Goal: Task Accomplishment & Management: Complete application form

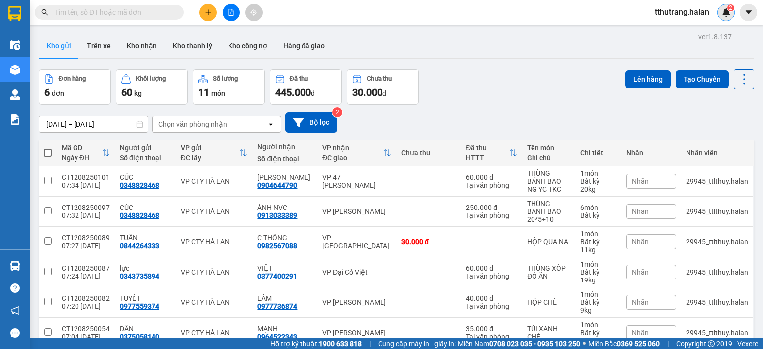
click at [726, 9] on img at bounding box center [726, 12] width 9 height 9
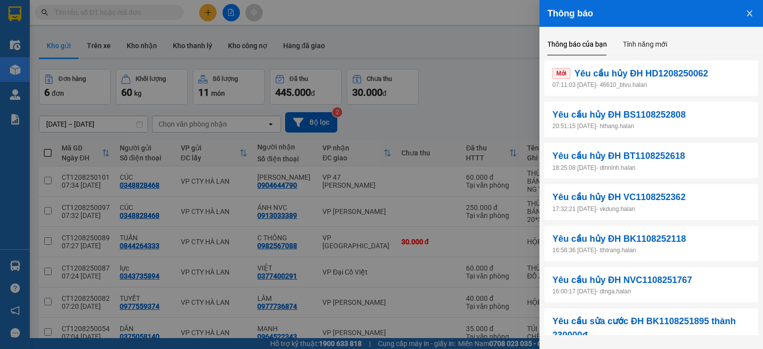
click at [666, 82] on p "07:11:03 12/08/2025 - 46610_btvu.halan" at bounding box center [652, 85] width 198 height 9
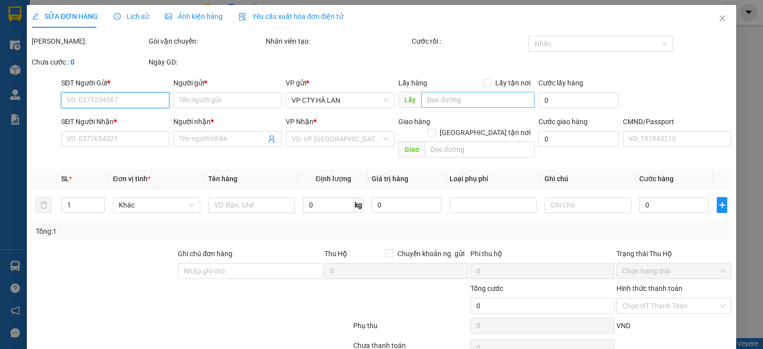
type input "0977453515"
type input "ĐỨC ANH"
type input "0869066768"
type input "LONG VŨ"
type input "35.000"
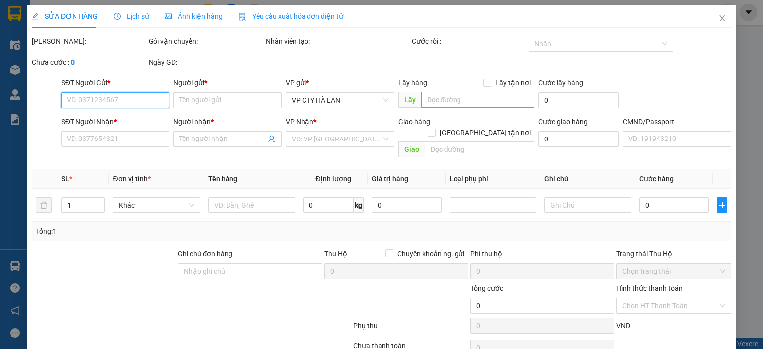
type input "35.000"
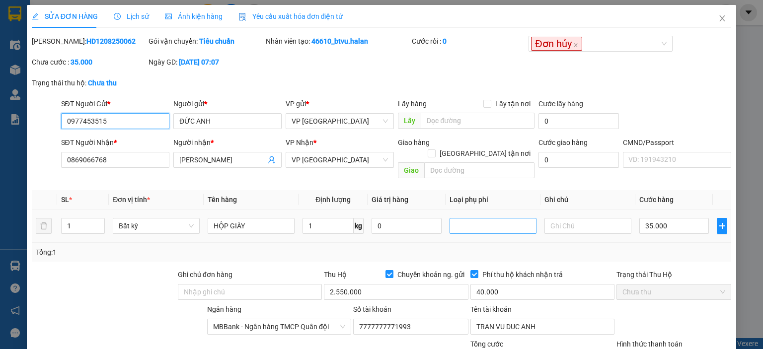
scroll to position [95, 0]
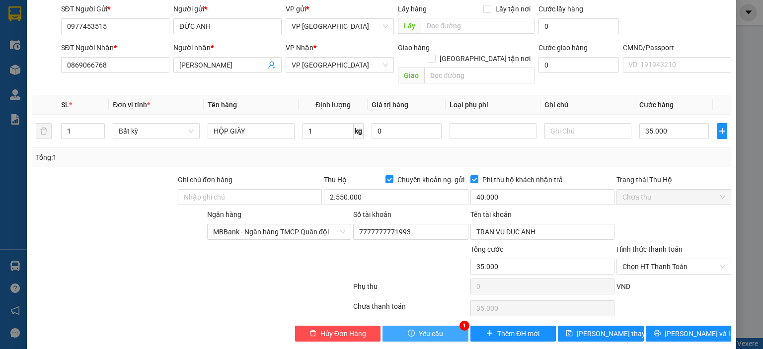
click at [427, 328] on span "Yêu cầu" at bounding box center [431, 333] width 24 height 11
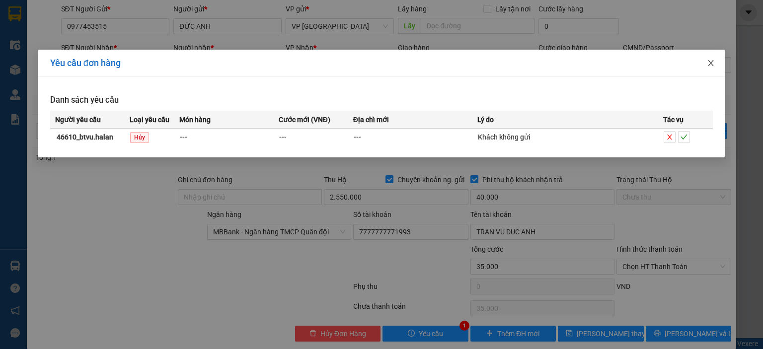
click at [710, 60] on icon "close" at bounding box center [711, 63] width 8 height 8
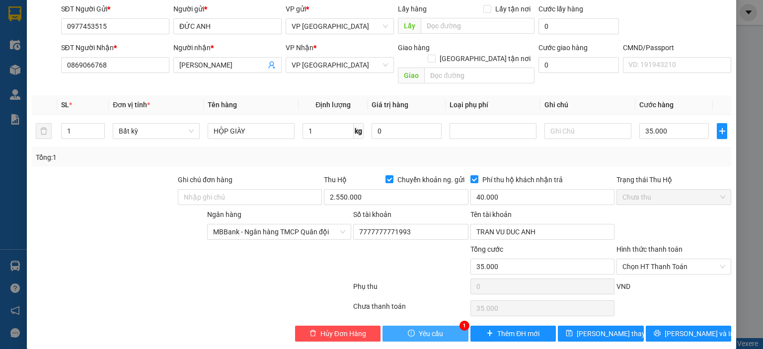
scroll to position [0, 0]
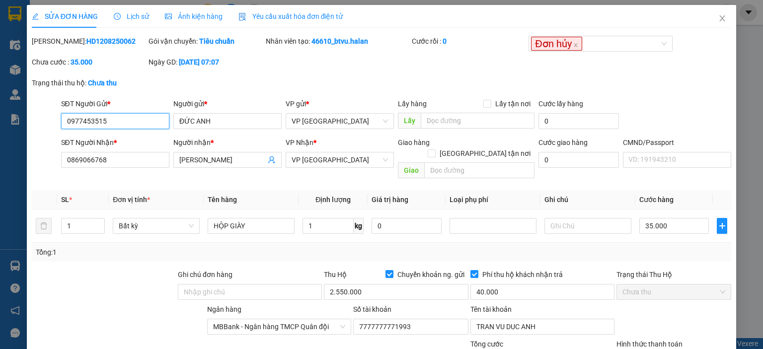
click at [108, 114] on input "0977453515" at bounding box center [115, 121] width 108 height 16
drag, startPoint x: 113, startPoint y: 118, endPoint x: 54, endPoint y: 122, distance: 59.3
click at [54, 122] on div "SĐT Người Gửi * 0977453515 0977453515 Người gửi * ĐỨC ANH VP gửi * VP Hà Đông L…" at bounding box center [382, 115] width 702 height 35
click at [719, 16] on icon "close" at bounding box center [723, 18] width 8 height 8
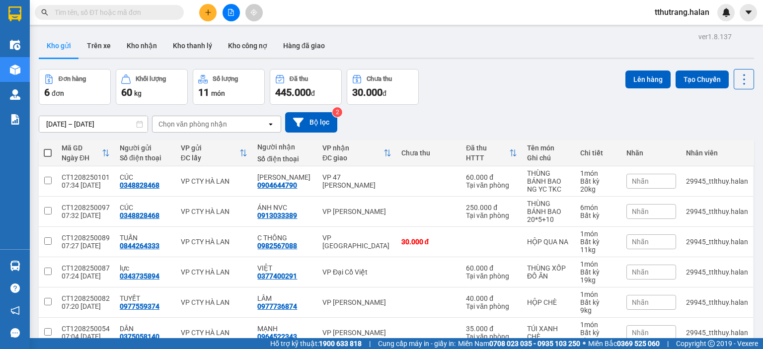
click at [176, 11] on span at bounding box center [177, 12] width 6 height 11
click at [154, 12] on input "text" at bounding box center [113, 12] width 117 height 11
paste input "0977453515"
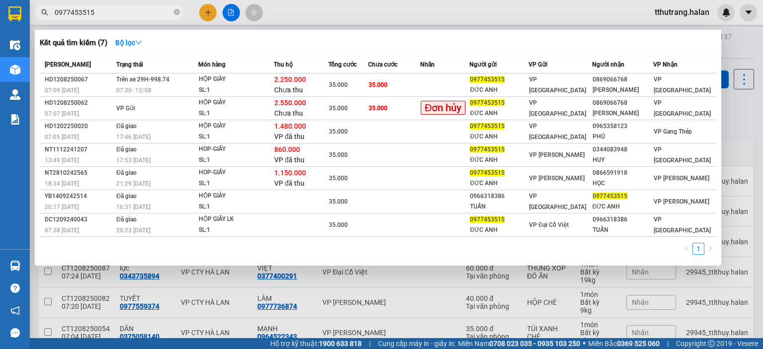
type input "0977453515"
click at [739, 39] on div at bounding box center [381, 174] width 763 height 349
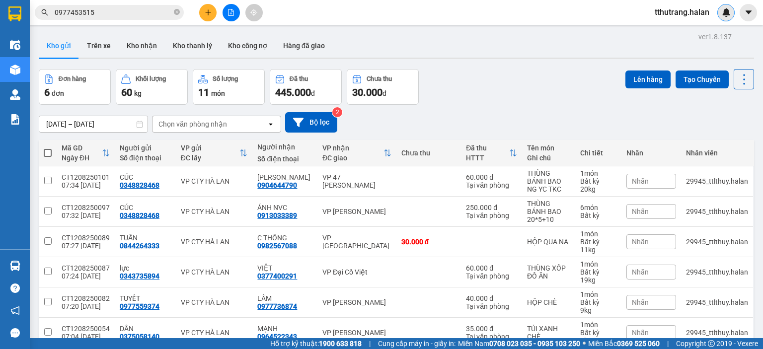
click at [720, 14] on div at bounding box center [726, 12] width 17 height 17
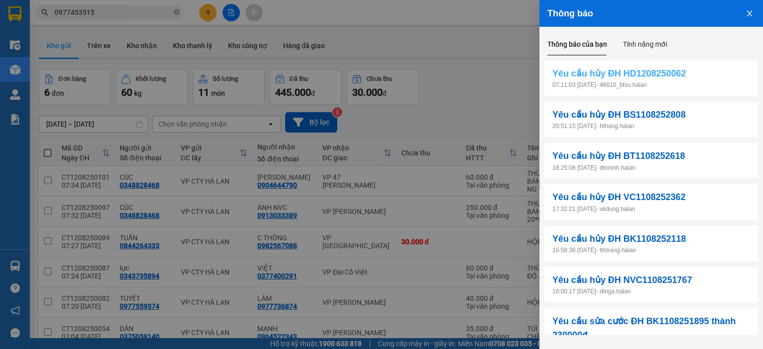
click at [638, 73] on span "Yêu cầu hủy ĐH HD1208250062" at bounding box center [620, 74] width 134 height 14
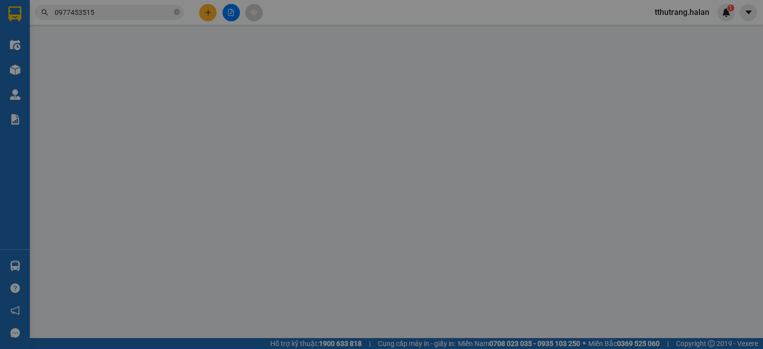
type input "0977453515"
type input "ĐỨC ANH"
type input "0869066768"
type input "LONG VŨ"
type input "35.000"
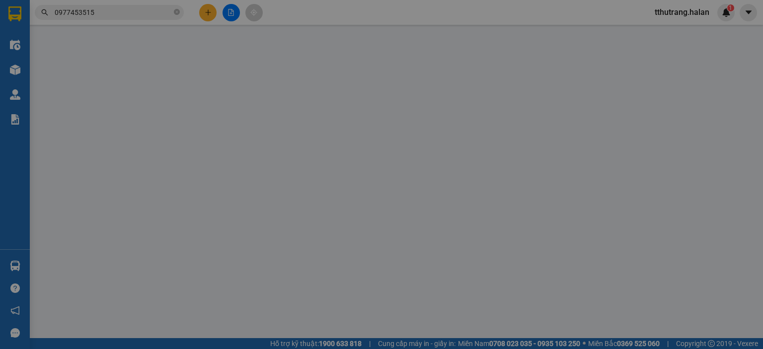
type input "35.000"
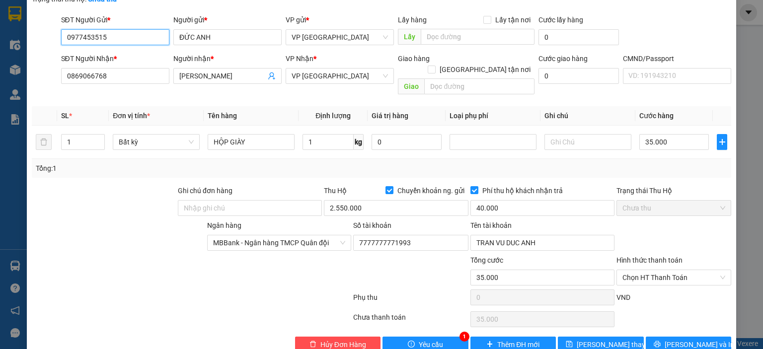
scroll to position [95, 0]
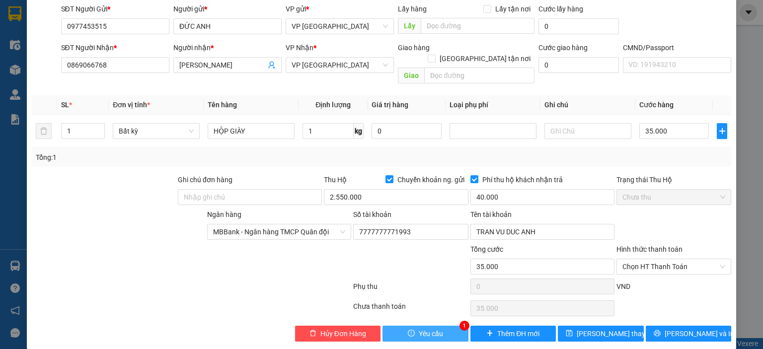
click at [411, 330] on icon "exclamation-circle" at bounding box center [411, 333] width 7 height 7
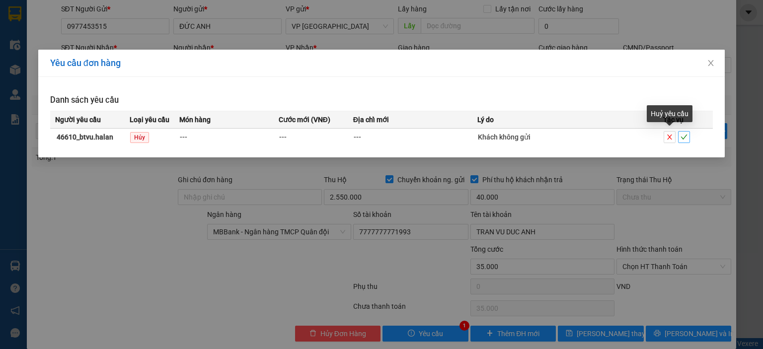
click at [686, 140] on icon "check" at bounding box center [684, 137] width 7 height 7
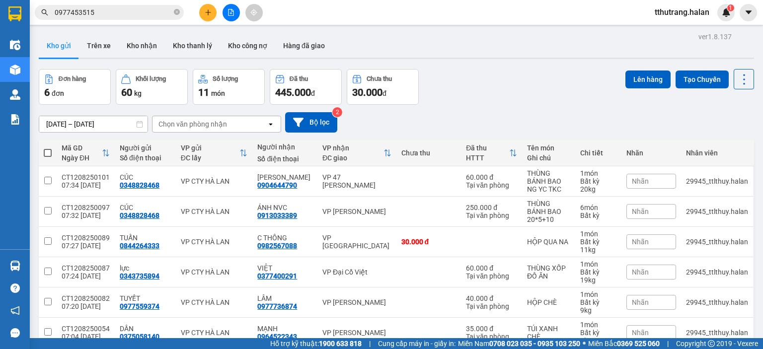
click at [172, 11] on span "0977453515" at bounding box center [109, 12] width 149 height 15
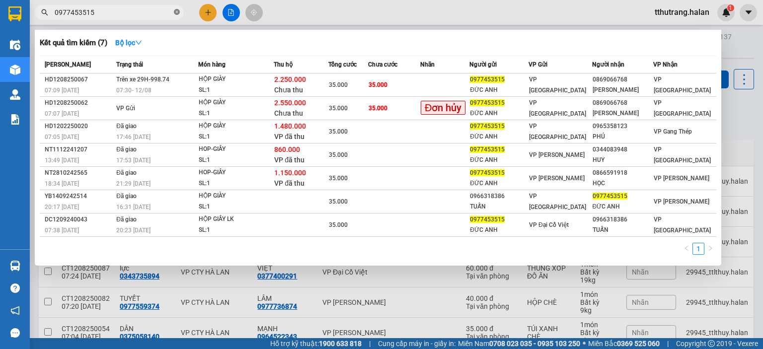
click at [178, 12] on icon "close-circle" at bounding box center [177, 12] width 6 height 6
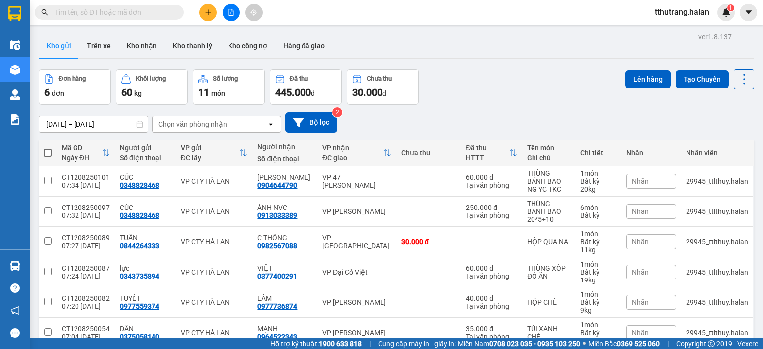
scroll to position [49, 0]
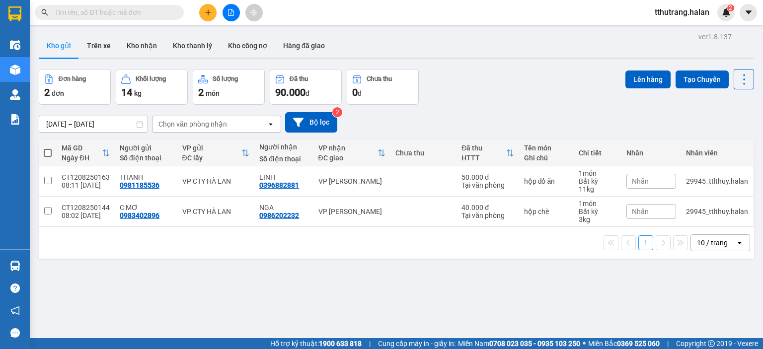
scroll to position [46, 0]
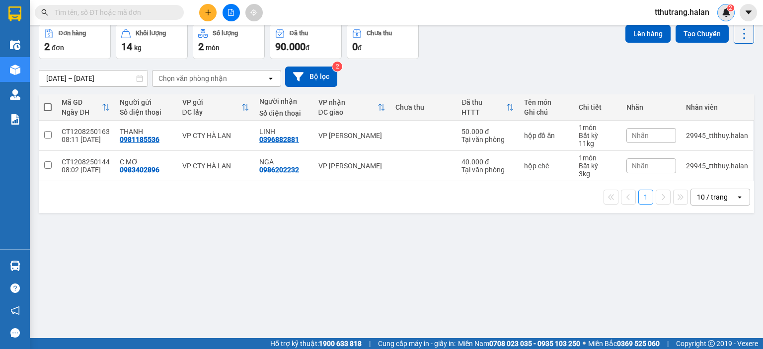
click at [734, 14] on div "2" at bounding box center [726, 12] width 17 height 17
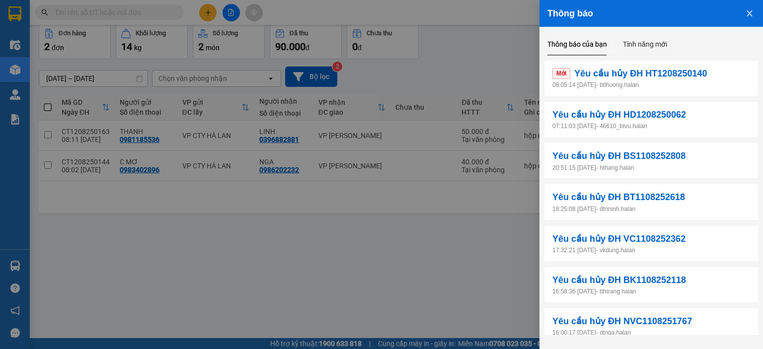
click at [720, 82] on p "08:05:14 12/08/2025 - btlhuong.halan" at bounding box center [652, 85] width 198 height 9
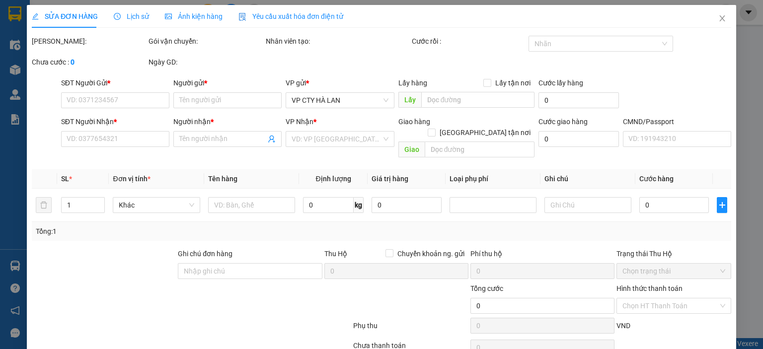
type input "0367749234"
type input "MỴ"
type input "0392894330"
type input "HƯƠNG"
type input "240.000"
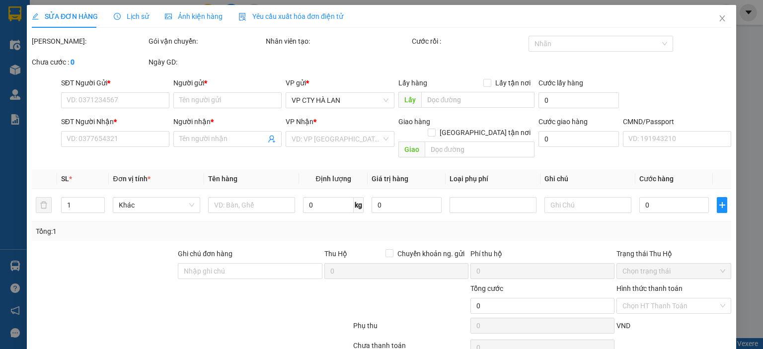
type input "240.000"
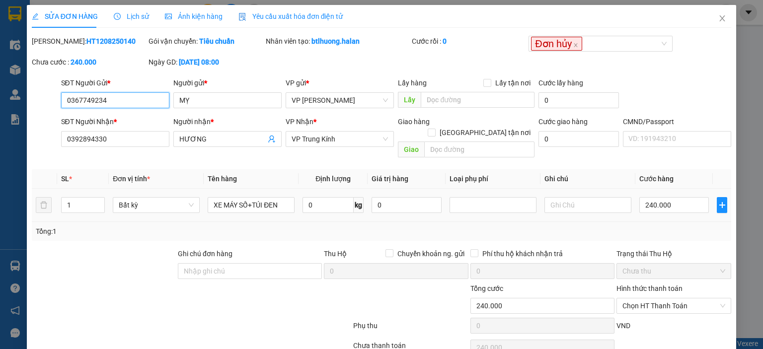
scroll to position [39, 0]
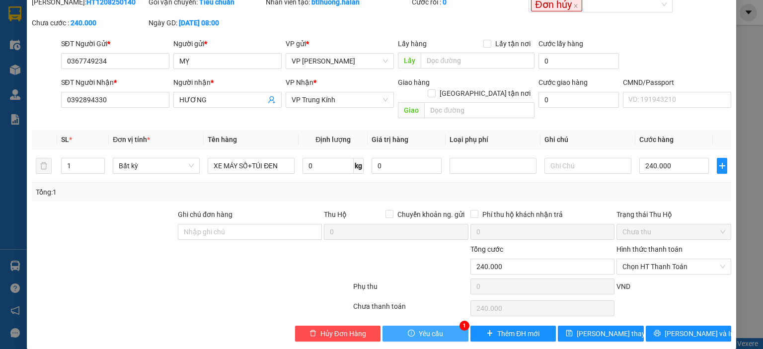
click at [443, 326] on button "Yêu cầu" at bounding box center [426, 334] width 86 height 16
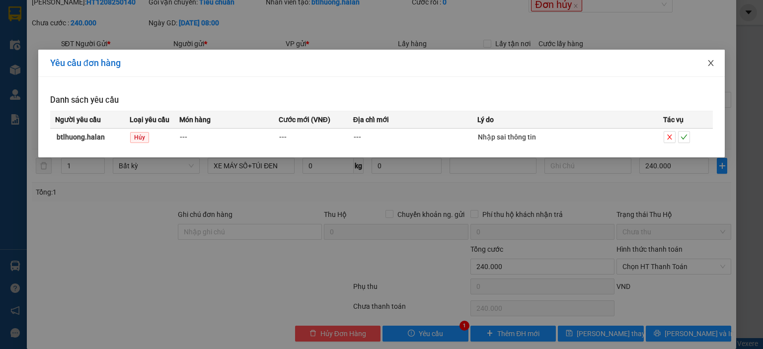
click at [711, 63] on icon "close" at bounding box center [711, 63] width 5 height 6
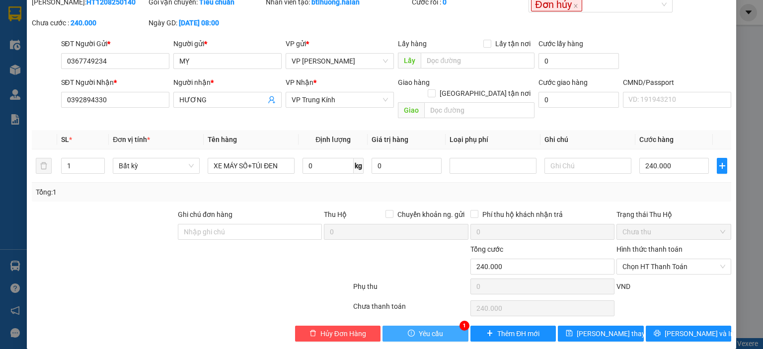
scroll to position [0, 0]
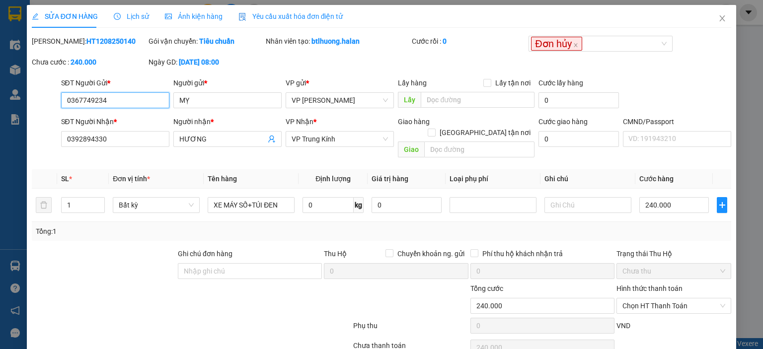
drag, startPoint x: 117, startPoint y: 99, endPoint x: 127, endPoint y: 100, distance: 10.1
click at [117, 100] on input "0367749234" at bounding box center [115, 100] width 108 height 16
drag, startPoint x: 128, startPoint y: 100, endPoint x: 44, endPoint y: 109, distance: 83.9
click at [37, 109] on div "SĐT Người Gửi * 0367749234 0367749234 Người gửi * MỴ VP gửi * VP Hoàng Văn Thụ …" at bounding box center [382, 95] width 702 height 35
click at [719, 18] on icon "close" at bounding box center [723, 18] width 8 height 8
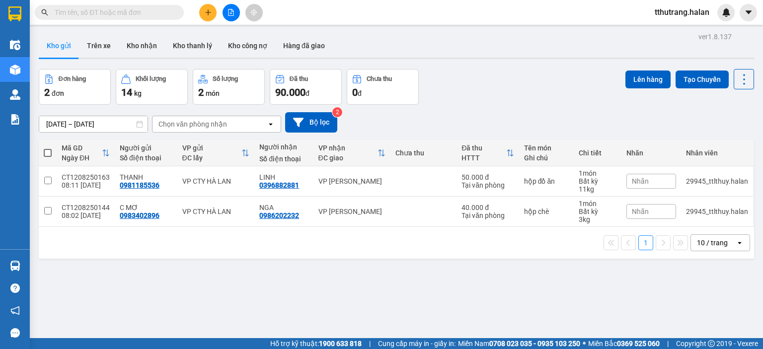
click at [137, 15] on input "text" at bounding box center [113, 12] width 117 height 11
paste input "0367749234"
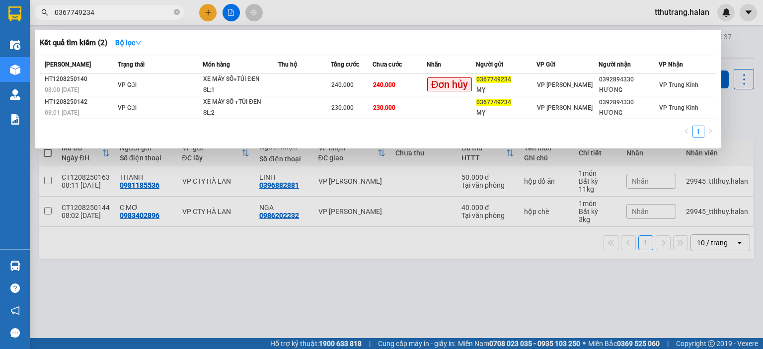
type input "0367749234"
click at [736, 44] on div at bounding box center [381, 174] width 763 height 349
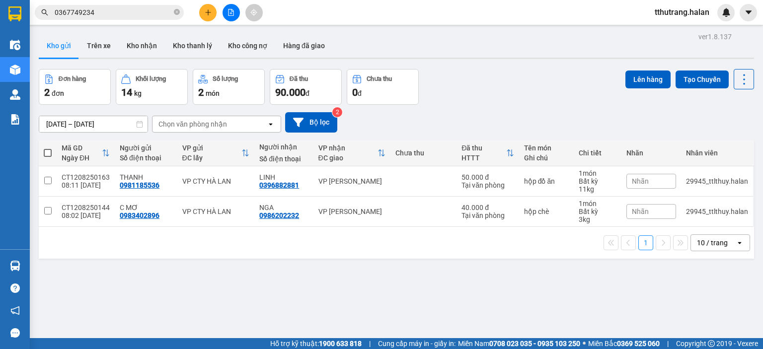
click at [718, 17] on div "tthutrang.halan" at bounding box center [691, 12] width 88 height 17
click at [726, 14] on img at bounding box center [726, 12] width 9 height 9
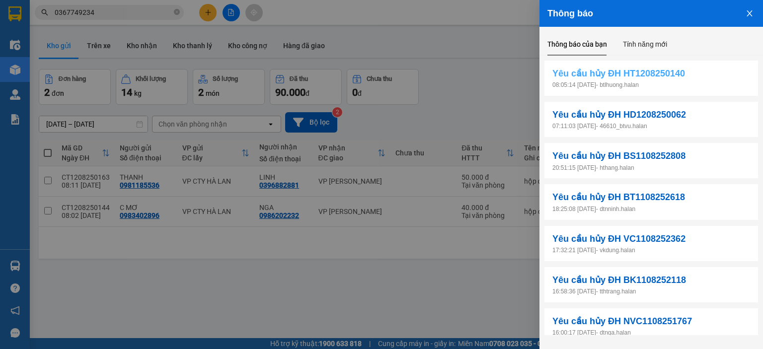
click at [655, 76] on span "Yêu cầu hủy ĐH HT1208250140" at bounding box center [619, 74] width 133 height 14
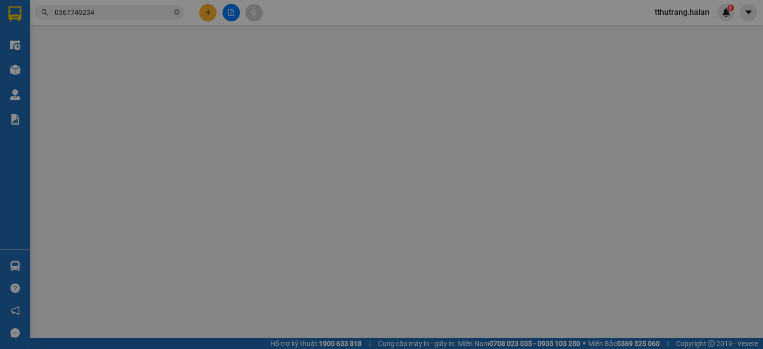
type input "0367749234"
type input "MỴ"
type input "0392894330"
type input "HƯƠNG"
type input "240.000"
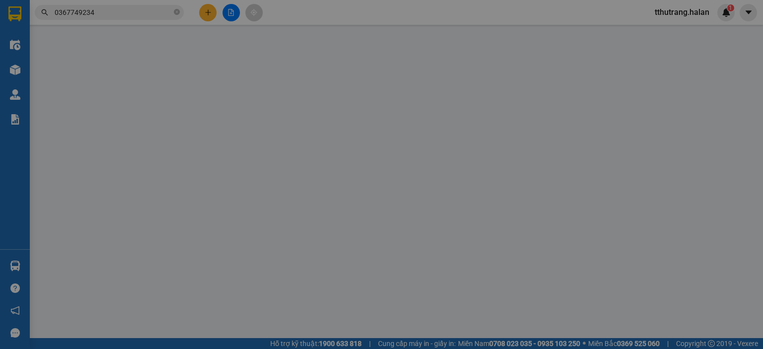
type input "240.000"
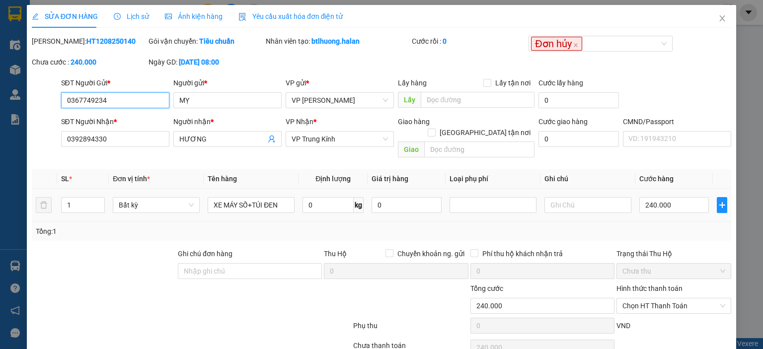
scroll to position [39, 0]
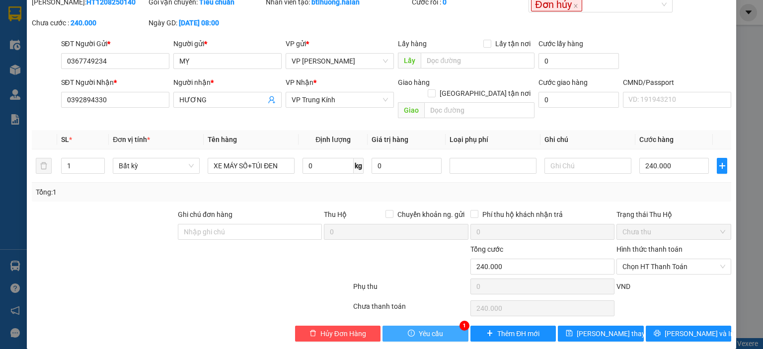
click at [447, 326] on button "Yêu cầu" at bounding box center [426, 334] width 86 height 16
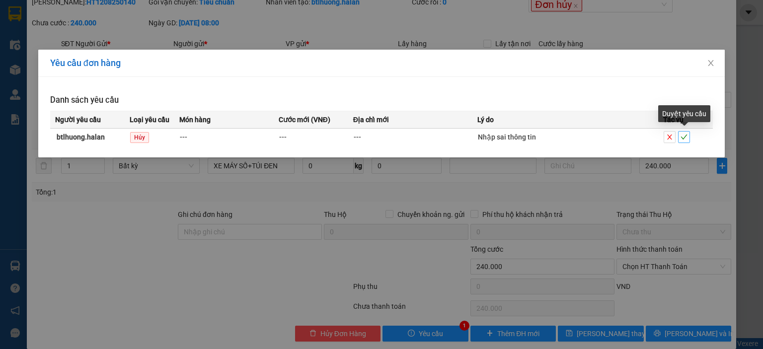
click at [686, 136] on icon "check" at bounding box center [684, 137] width 7 height 7
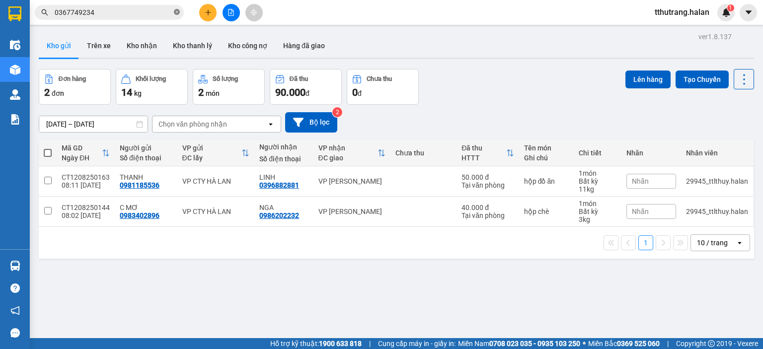
click at [177, 11] on icon "close-circle" at bounding box center [177, 12] width 6 height 6
click at [724, 11] on img at bounding box center [726, 12] width 9 height 9
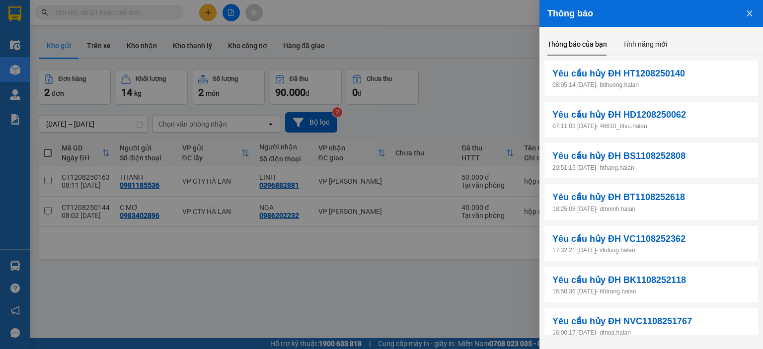
click at [750, 13] on icon "close" at bounding box center [749, 13] width 5 height 6
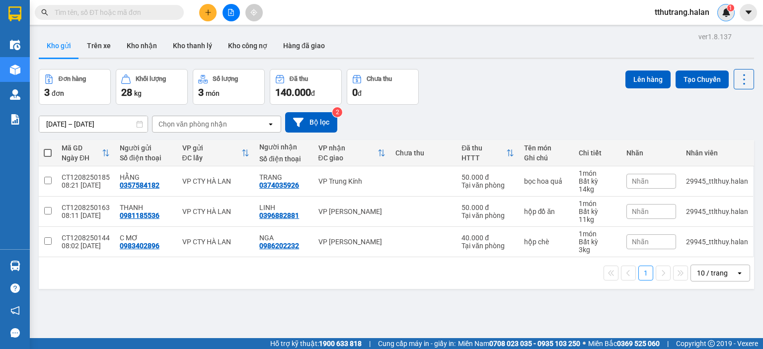
click at [724, 15] on img at bounding box center [726, 12] width 9 height 9
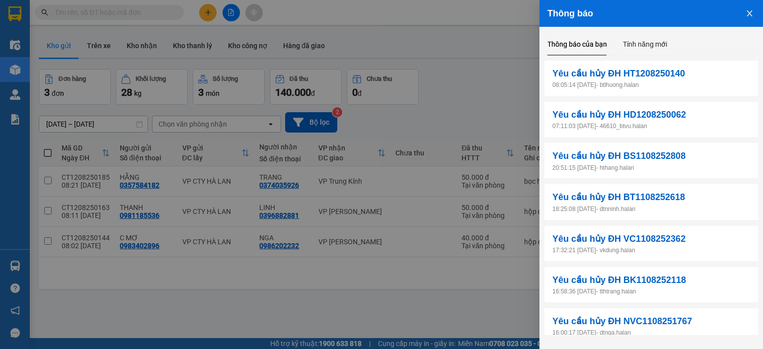
click at [751, 11] on icon "close" at bounding box center [750, 13] width 8 height 8
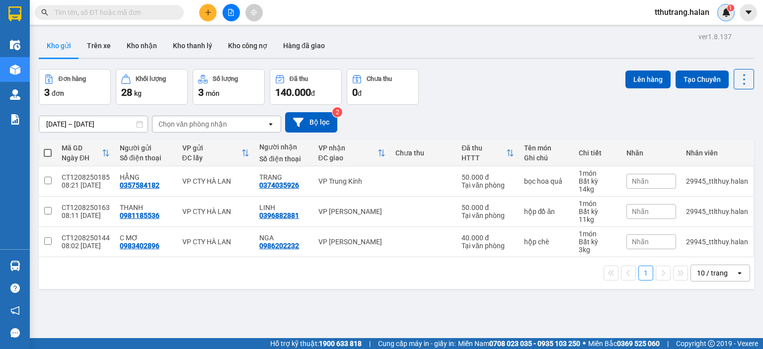
click at [725, 17] on div "1" at bounding box center [726, 12] width 17 height 17
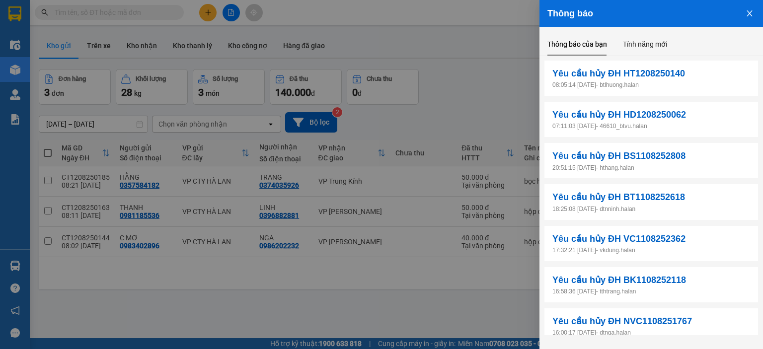
click at [748, 16] on icon "close" at bounding box center [750, 13] width 8 height 8
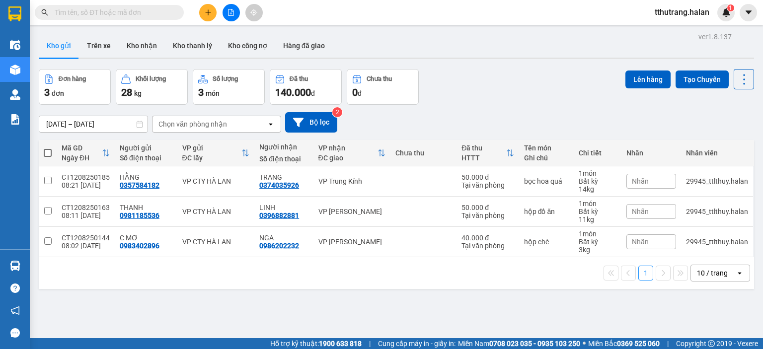
click at [724, 21] on div "Kết quả tìm kiếm ( 0 ) Bộ lọc No Data tthutrang.halan 1" at bounding box center [381, 12] width 763 height 25
click at [724, 16] on img at bounding box center [726, 12] width 9 height 9
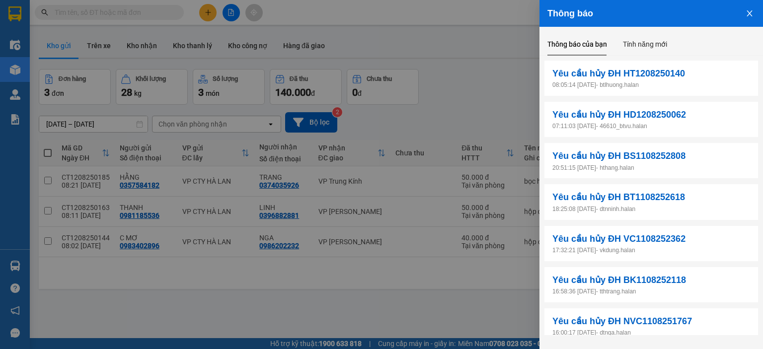
click at [749, 13] on icon "close" at bounding box center [749, 13] width 5 height 6
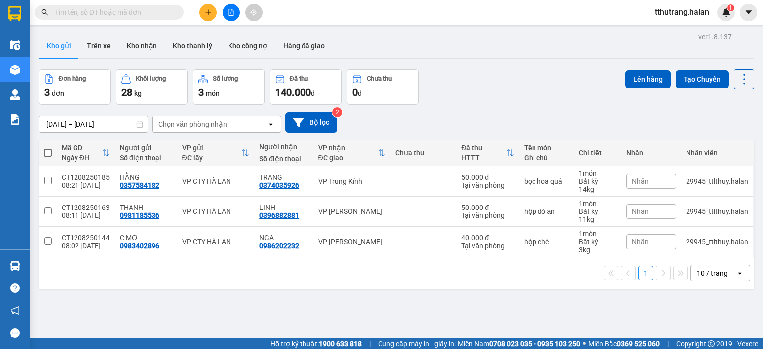
click at [406, 308] on div "ver 1.8.137 Kho gửi Trên xe Kho nhận Kho thanh lý Kho công nợ Hàng đã giao Đơn …" at bounding box center [397, 204] width 724 height 349
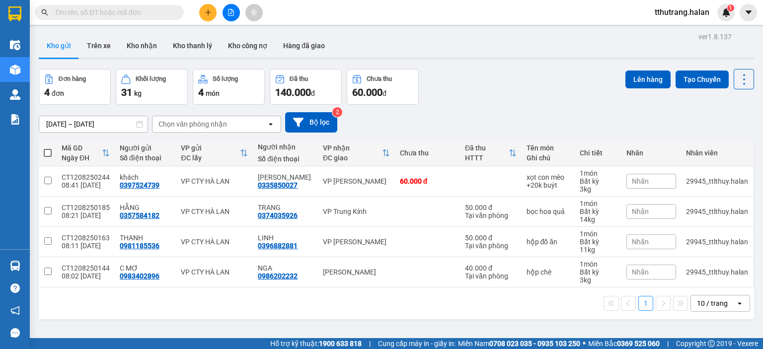
click at [688, 116] on div "[DATE] – [DATE] Press the down arrow key to interact with the calendar and sele…" at bounding box center [397, 122] width 716 height 20
click at [734, 9] on sup "2" at bounding box center [731, 7] width 7 height 7
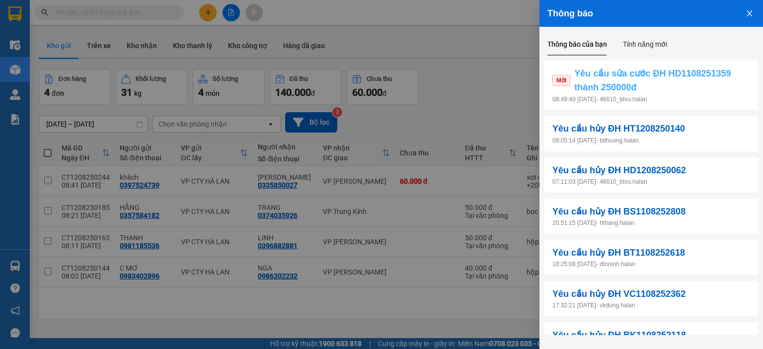
click at [672, 84] on span "Yêu cầu sửa cước ĐH HD1108251359 thành 250000đ" at bounding box center [662, 81] width 176 height 28
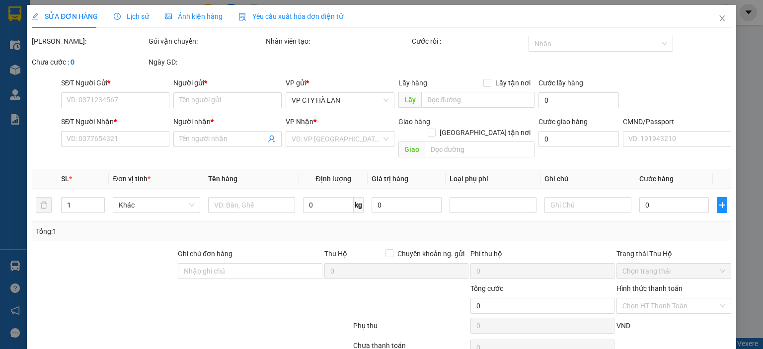
type input "0971518283"
type input "DŨNG"
type input "0336096020"
type input "NGUYỄN THỊ MINH THANH"
type input "200.000"
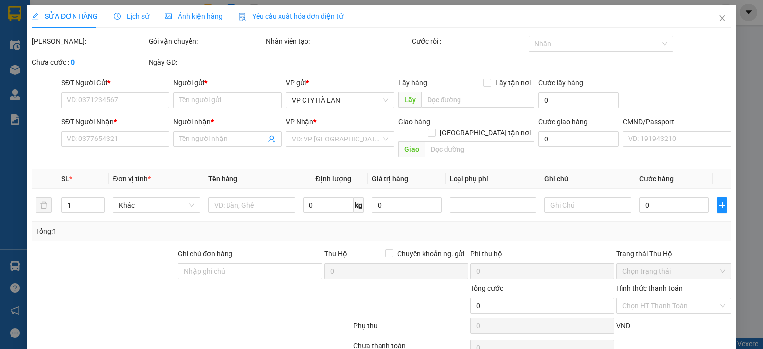
type input "200.000"
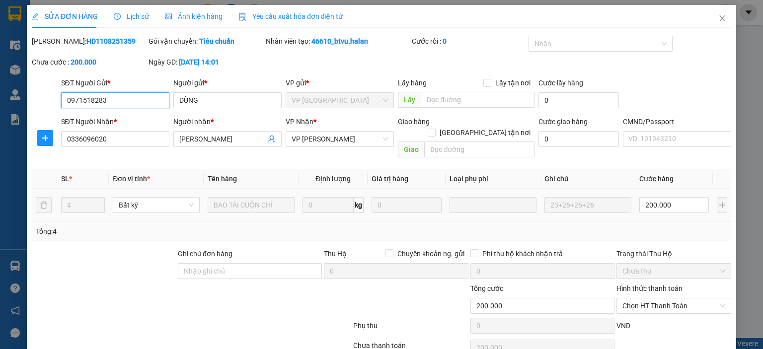
scroll to position [39, 0]
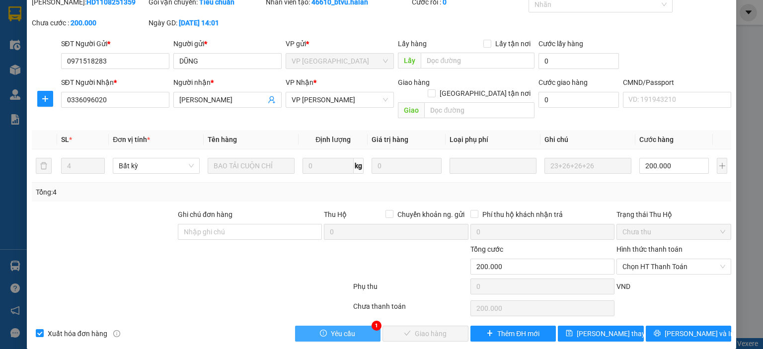
click at [358, 326] on button "Yêu cầu" at bounding box center [338, 334] width 86 height 16
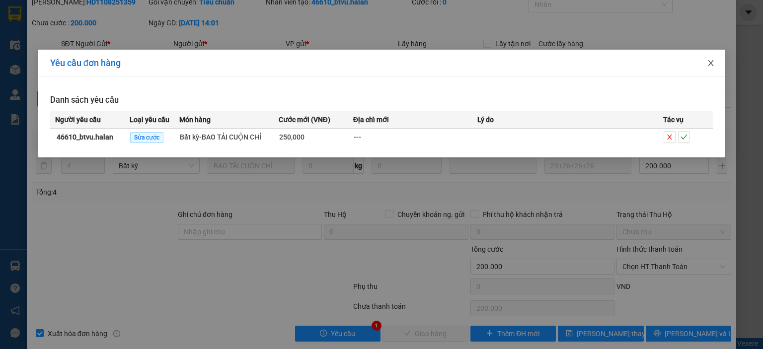
click at [714, 66] on icon "close" at bounding box center [711, 63] width 8 height 8
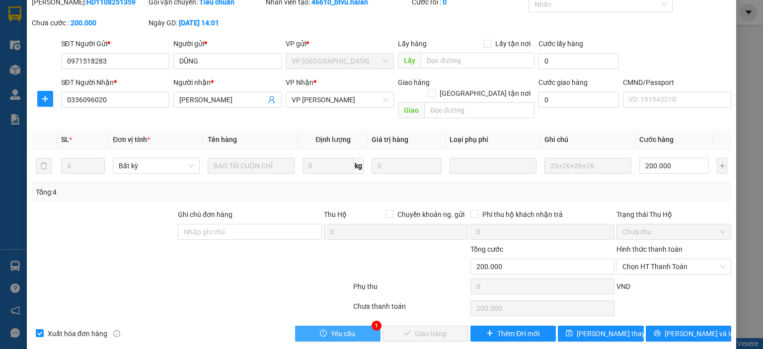
click at [326, 326] on button "Yêu cầu" at bounding box center [338, 334] width 86 height 16
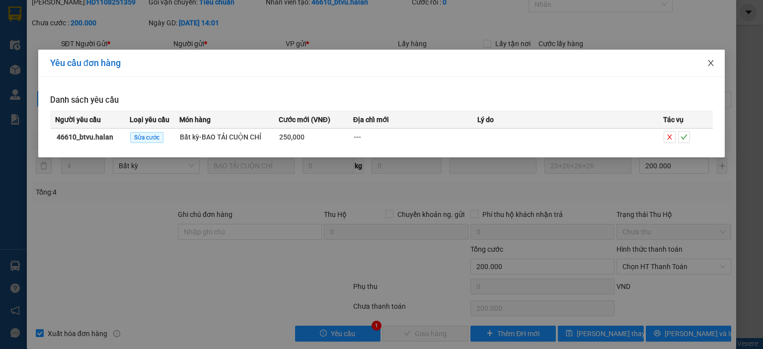
click at [712, 65] on icon "close" at bounding box center [711, 63] width 8 height 8
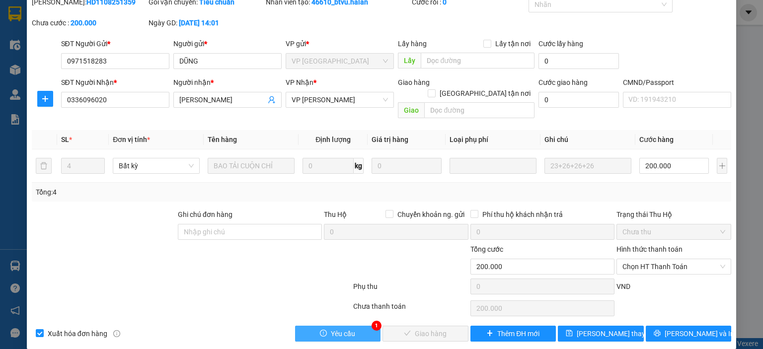
click at [338, 328] on span "Yêu cầu" at bounding box center [343, 333] width 24 height 11
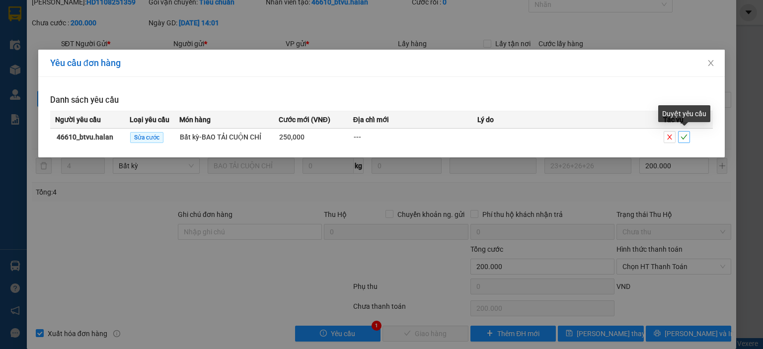
click at [683, 138] on icon "check" at bounding box center [684, 137] width 6 height 5
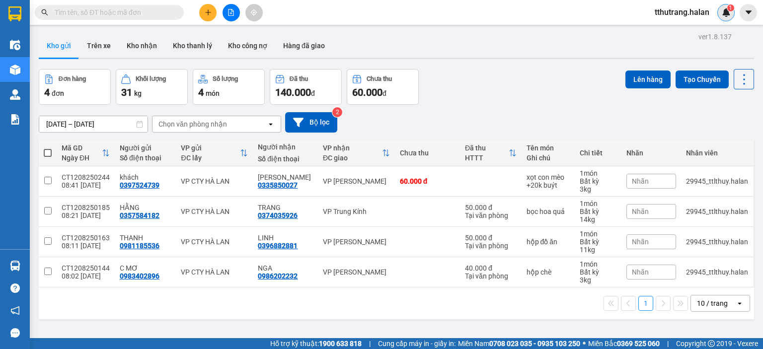
click at [730, 17] on div "1" at bounding box center [726, 12] width 17 height 17
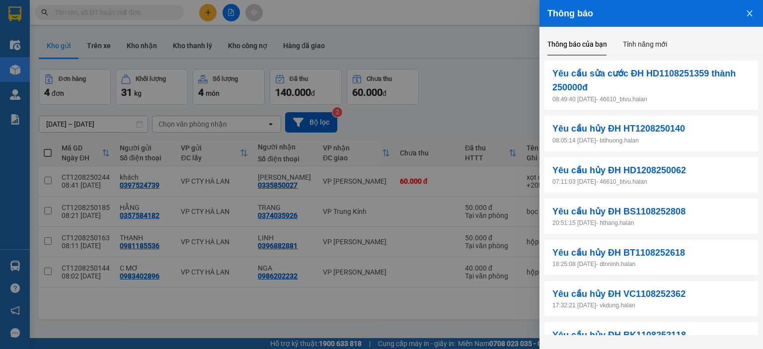
click at [748, 13] on icon "close" at bounding box center [750, 13] width 8 height 8
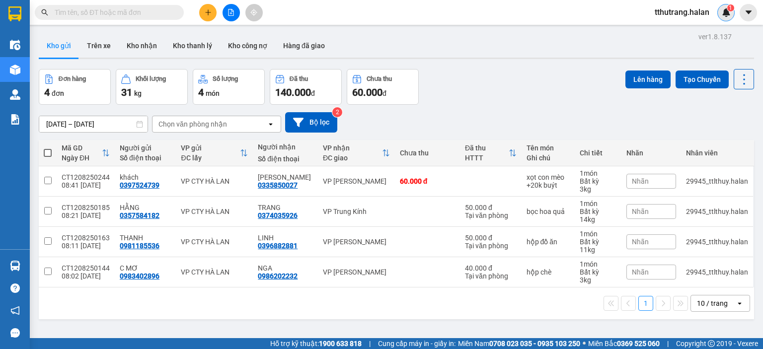
click at [725, 12] on img at bounding box center [726, 12] width 9 height 9
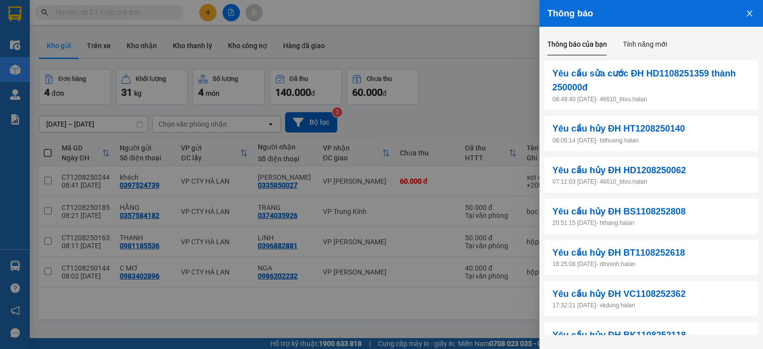
click at [750, 10] on icon "close" at bounding box center [750, 13] width 8 height 8
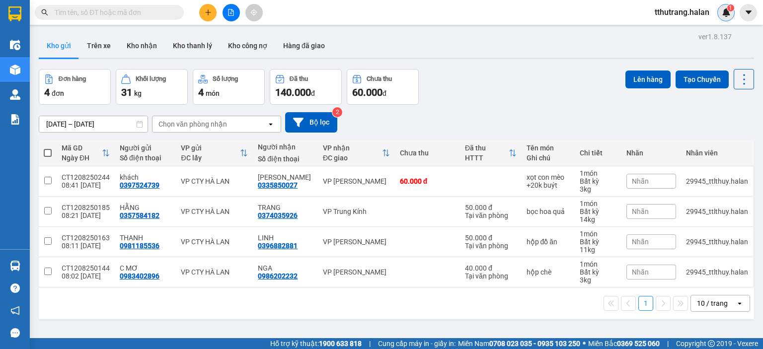
click at [723, 17] on div "1" at bounding box center [726, 12] width 17 height 17
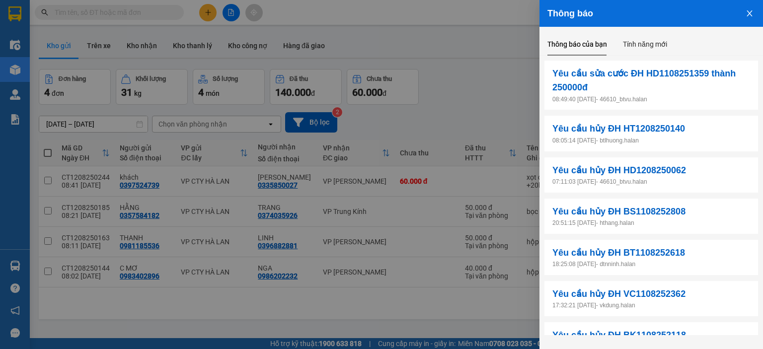
drag, startPoint x: 490, startPoint y: 79, endPoint x: 493, endPoint y: 167, distance: 88.0
click at [491, 79] on div at bounding box center [381, 174] width 763 height 349
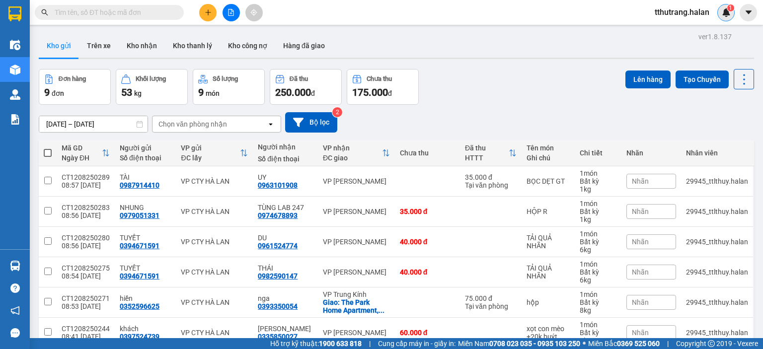
click at [719, 7] on div "1" at bounding box center [726, 12] width 17 height 17
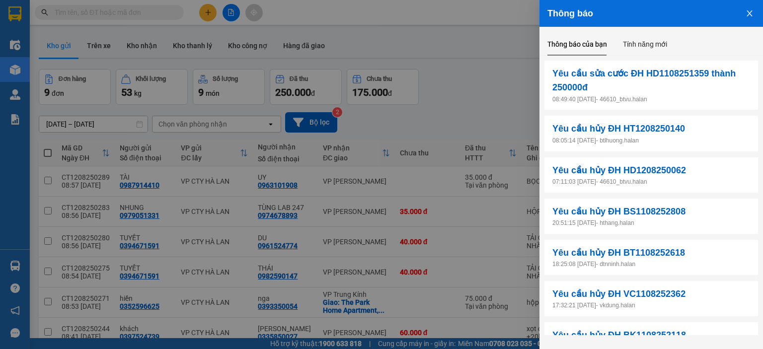
click at [751, 13] on icon "close" at bounding box center [750, 13] width 8 height 8
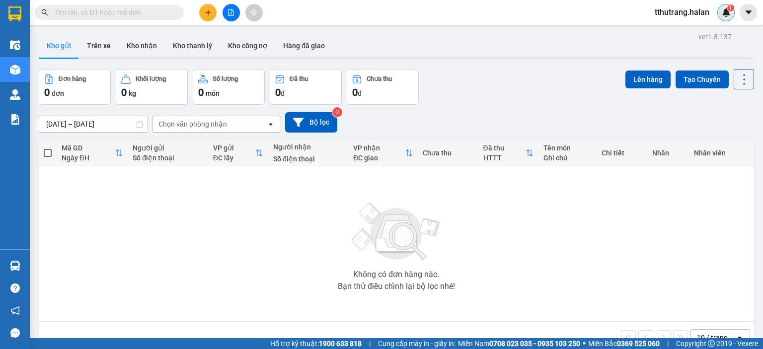
click at [726, 9] on img at bounding box center [726, 12] width 9 height 9
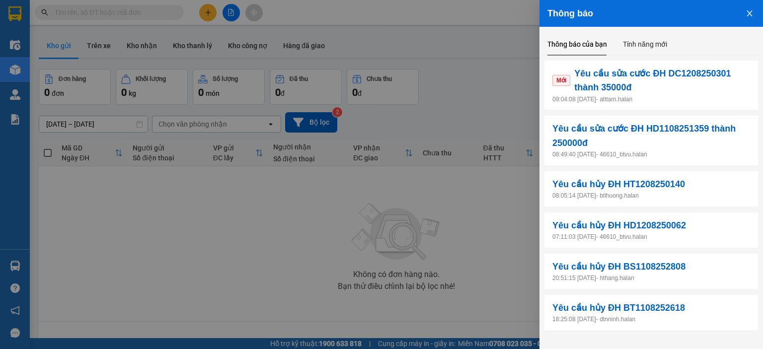
click at [477, 36] on div at bounding box center [381, 174] width 763 height 349
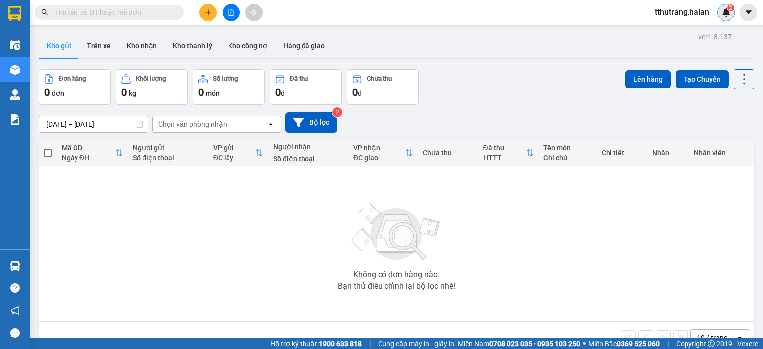
click at [727, 10] on img at bounding box center [726, 12] width 9 height 9
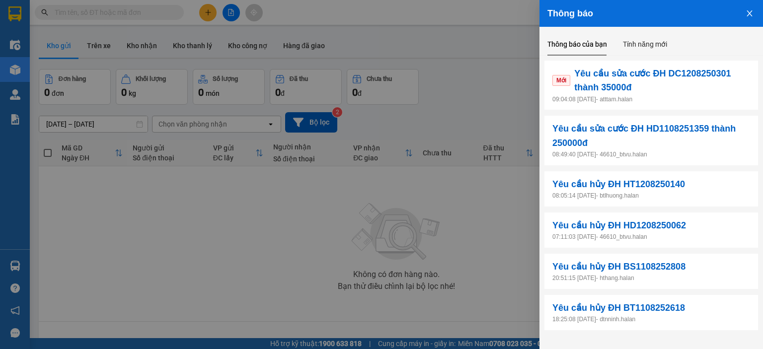
click at [463, 32] on div at bounding box center [381, 174] width 763 height 349
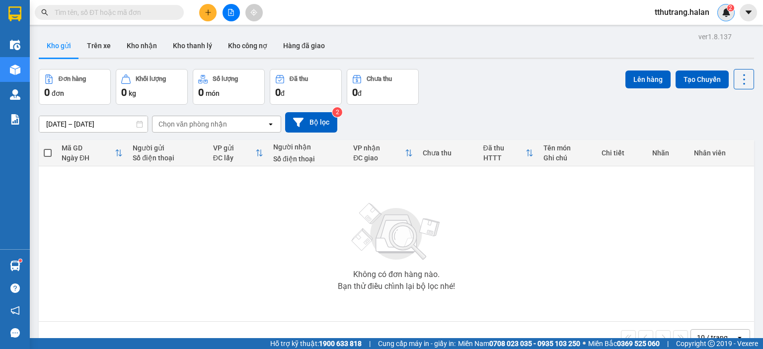
click at [730, 7] on span "2" at bounding box center [730, 7] width 3 height 7
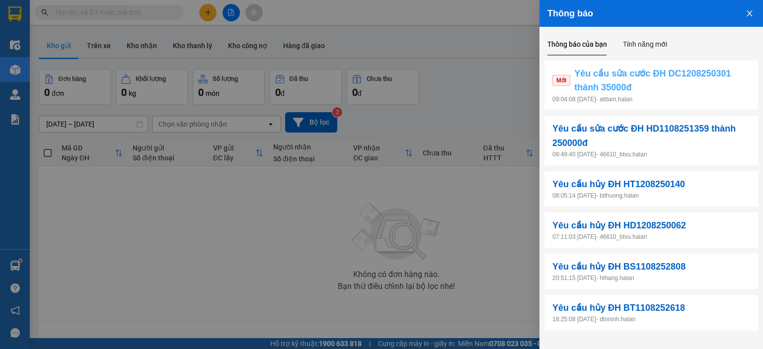
click at [649, 89] on span "Yêu cầu sửa cước ĐH DC1208250301 thành 35000đ" at bounding box center [662, 81] width 176 height 28
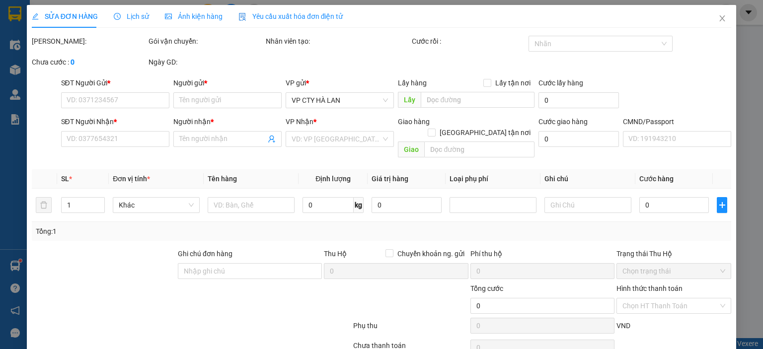
type input "0356884605"
type input "KH"
type input "0985688596"
type input "LONG tn"
type input "40.000"
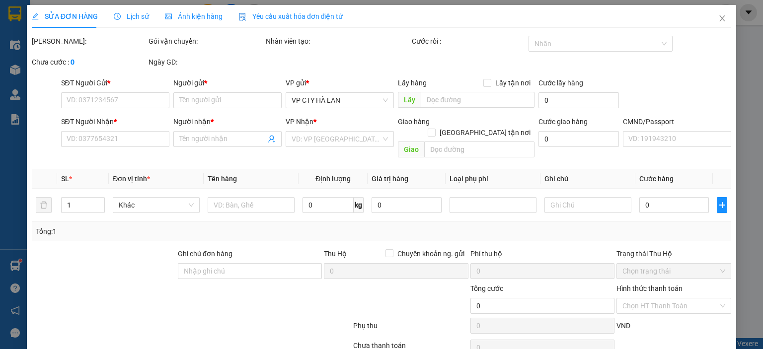
type input "40.000"
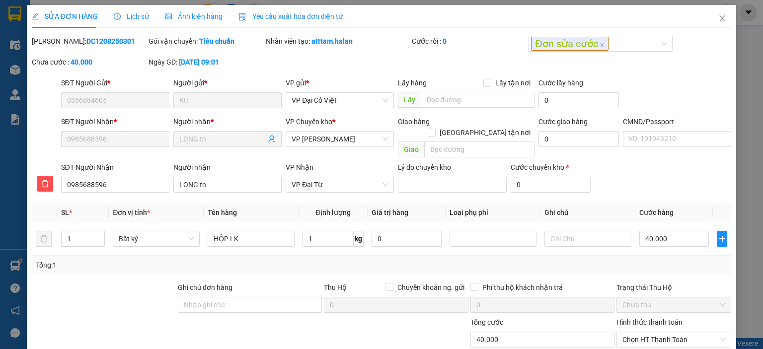
scroll to position [73, 0]
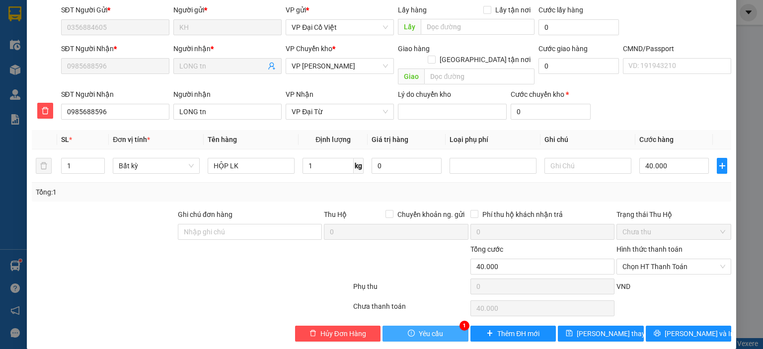
click at [425, 328] on span "Yêu cầu" at bounding box center [431, 333] width 24 height 11
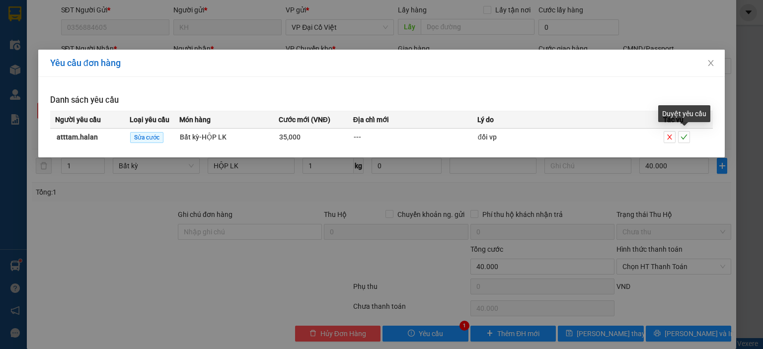
click at [459, 222] on div "Yêu cầu đơn hàng Danh sách yêu cầu Người yêu cầu Loại yêu cầu Món hàng Cước mới…" at bounding box center [381, 174] width 763 height 349
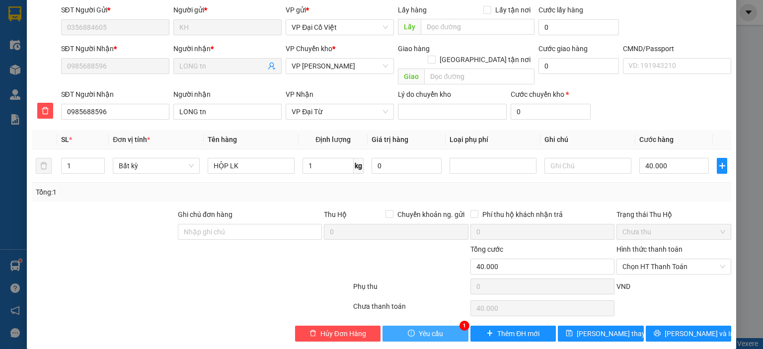
click at [410, 330] on icon "exclamation-circle" at bounding box center [411, 333] width 7 height 7
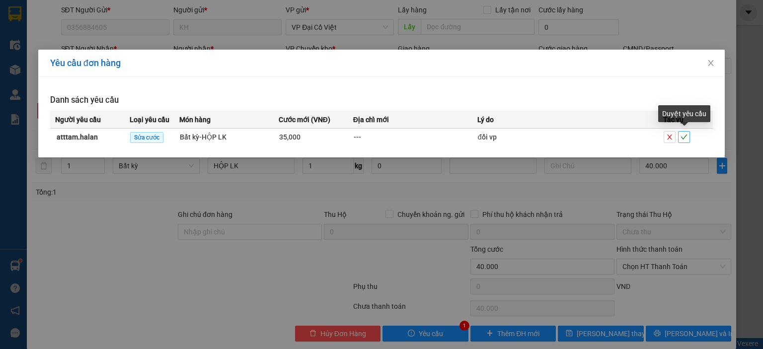
click at [686, 138] on icon "check" at bounding box center [684, 137] width 7 height 7
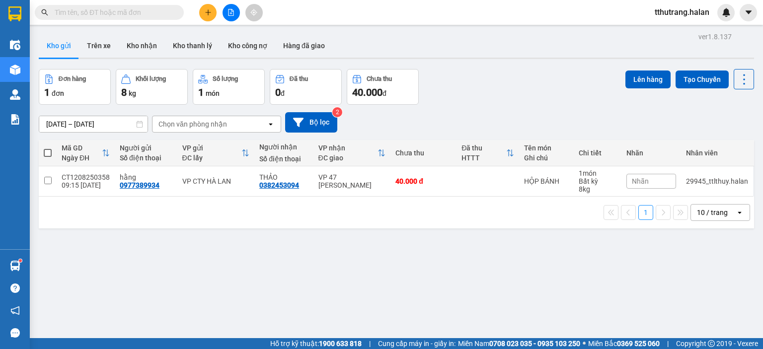
click at [118, 15] on input "text" at bounding box center [113, 12] width 117 height 11
paste input "CT1507251208"
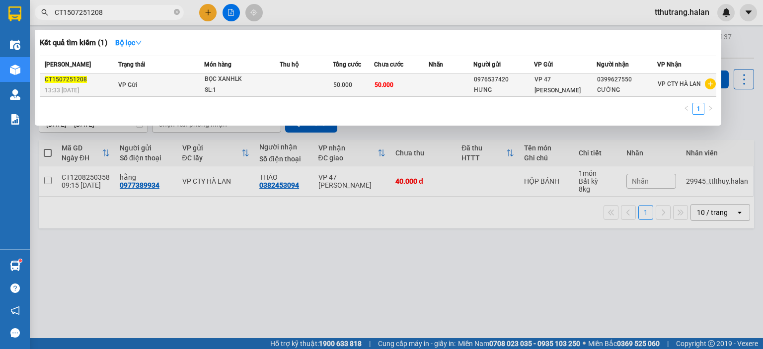
type input "CT1507251208"
click at [279, 85] on div "SL: 1" at bounding box center [242, 90] width 75 height 11
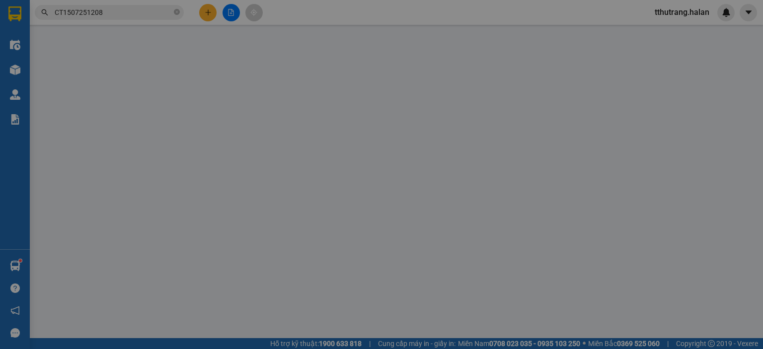
type input "0976537420"
type input "HƯNG"
type input "0399627550"
type input "CƯỜNG"
checkbox input "true"
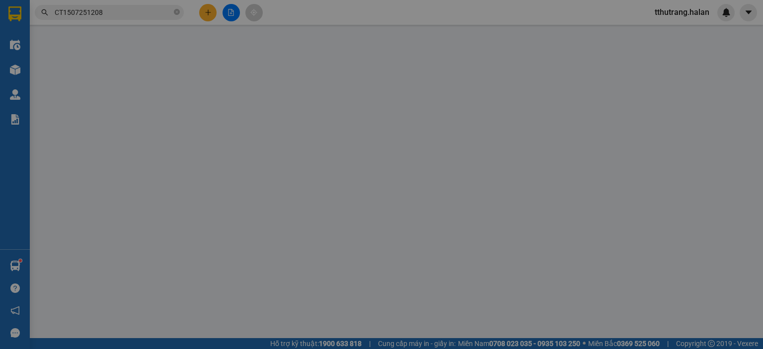
type input "30.000"
type input "50.000"
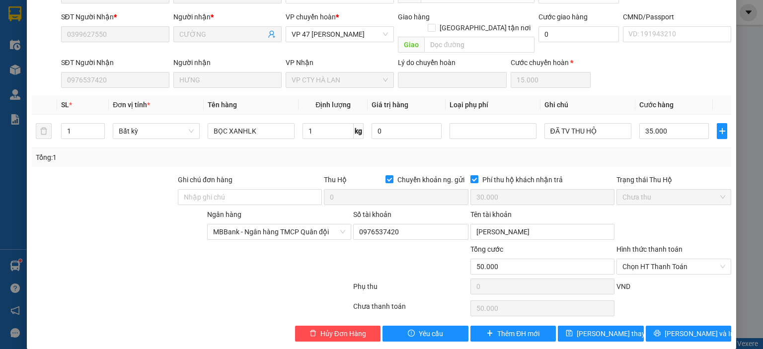
scroll to position [55, 0]
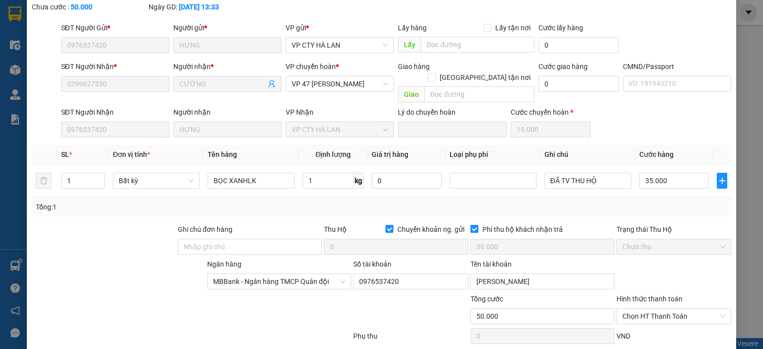
click at [472, 225] on input "Phí thu hộ khách nhận trả" at bounding box center [474, 228] width 7 height 7
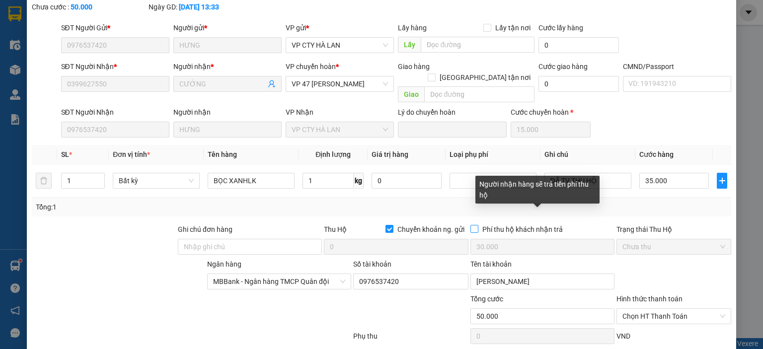
click at [471, 225] on input "Phí thu hộ khách nhận trả" at bounding box center [474, 228] width 7 height 7
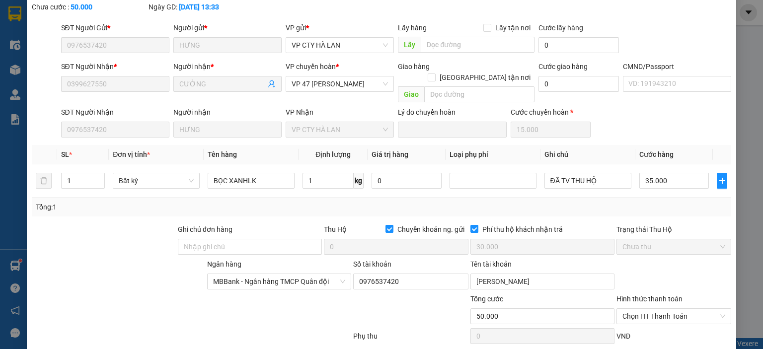
scroll to position [105, 0]
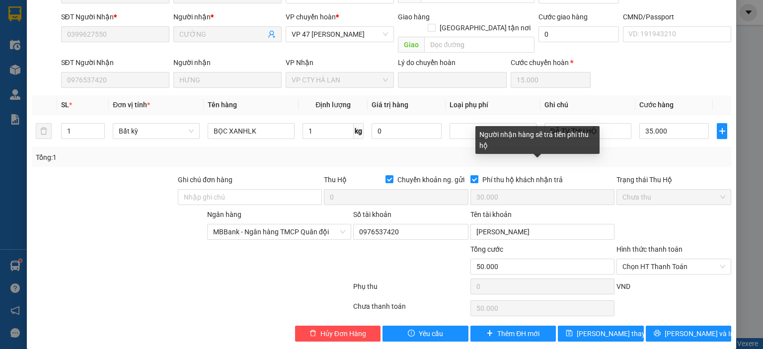
click at [471, 175] on input "Phí thu hộ khách nhận trả" at bounding box center [474, 178] width 7 height 7
checkbox input "false"
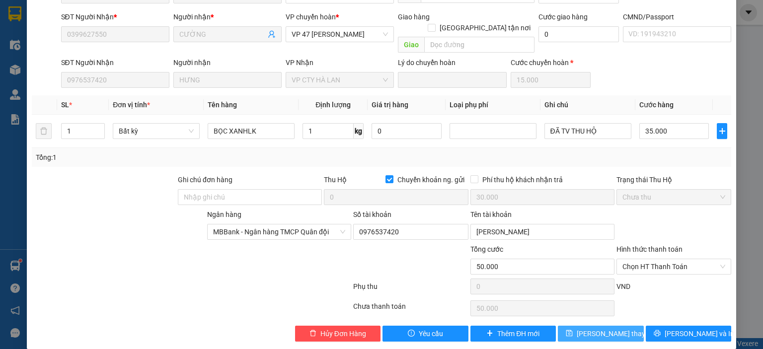
click at [581, 328] on span "[PERSON_NAME] thay đổi" at bounding box center [617, 333] width 80 height 11
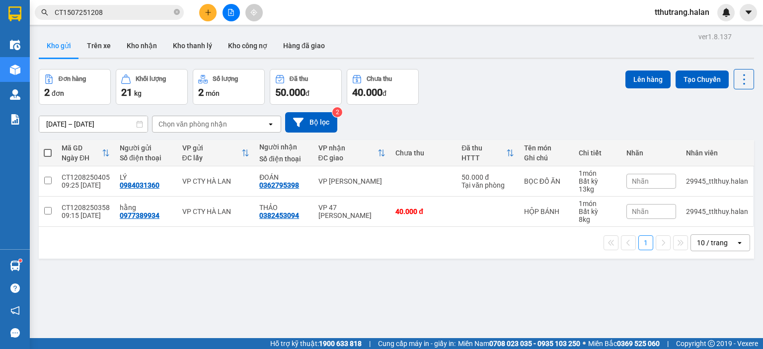
click at [137, 11] on input "CT1507251208" at bounding box center [113, 12] width 117 height 11
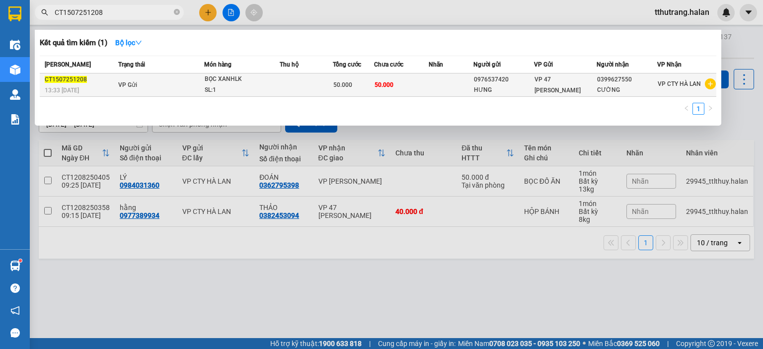
click at [170, 82] on td "VP Gửi" at bounding box center [160, 85] width 88 height 23
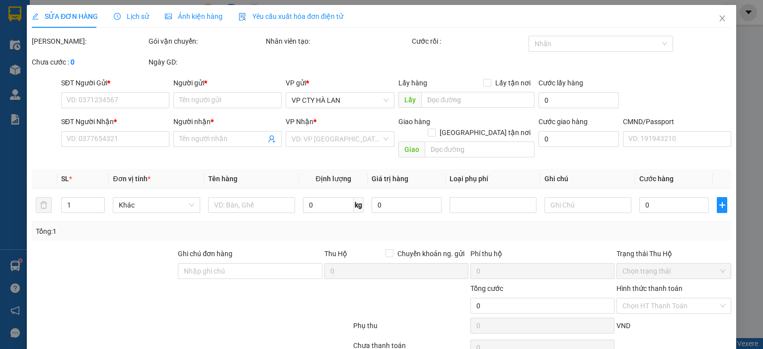
type input "0976537420"
type input "HƯNG"
type input "0399627550"
type input "CƯỜNG"
checkbox input "true"
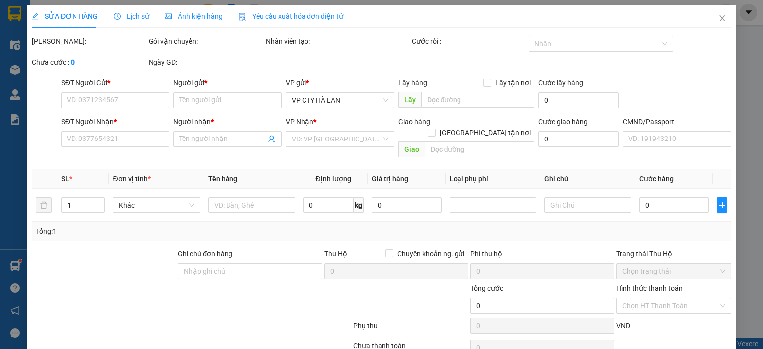
type input "30.000"
type input "50.000"
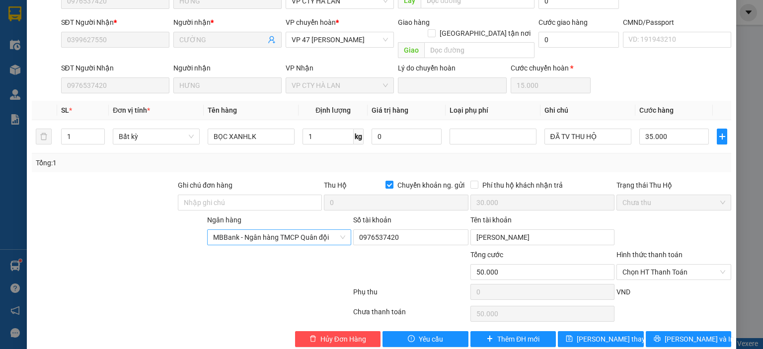
scroll to position [105, 0]
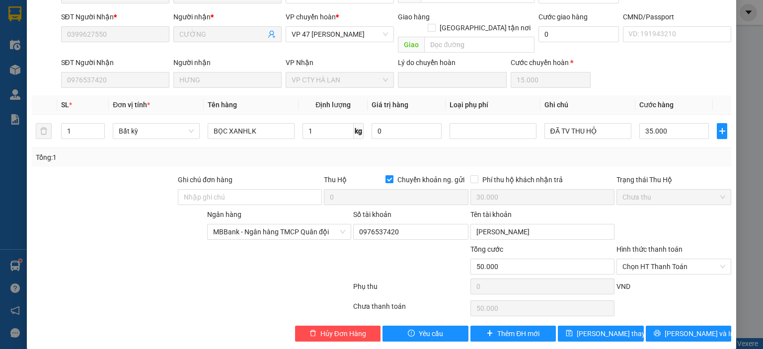
click at [386, 175] on input "Chuyển khoản ng. gửi" at bounding box center [389, 178] width 7 height 7
checkbox input "false"
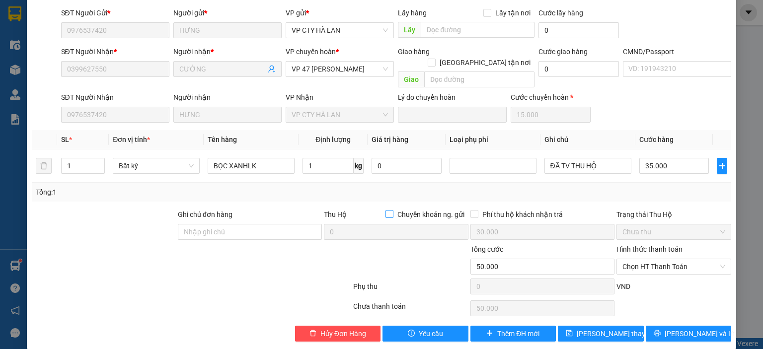
scroll to position [0, 0]
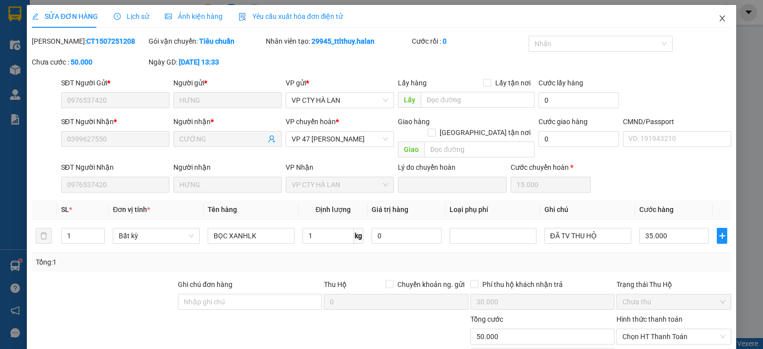
click at [718, 25] on span "Close" at bounding box center [723, 19] width 28 height 28
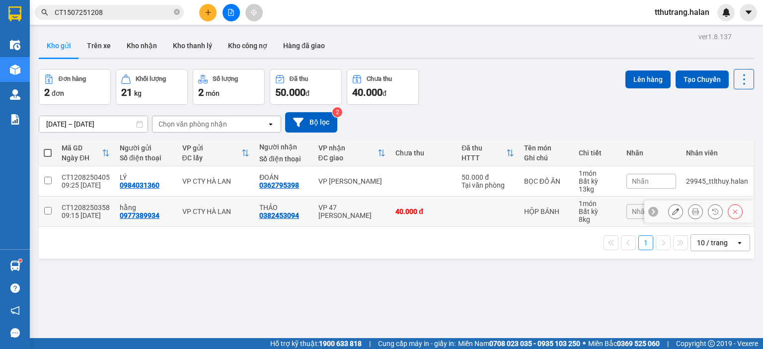
scroll to position [46, 0]
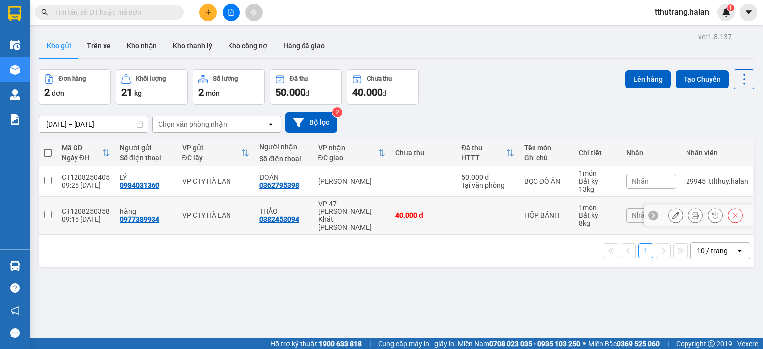
scroll to position [46, 0]
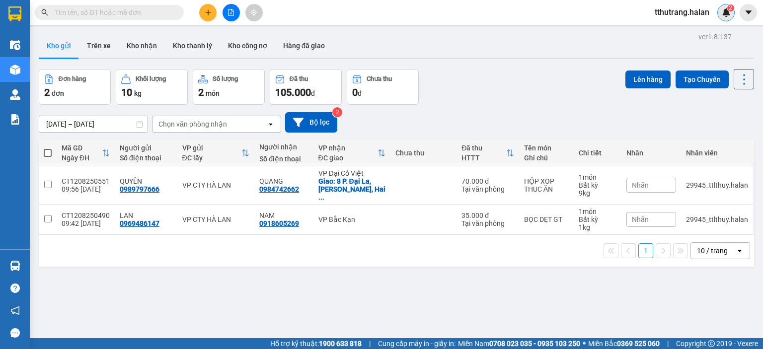
click at [727, 12] on img at bounding box center [726, 12] width 9 height 9
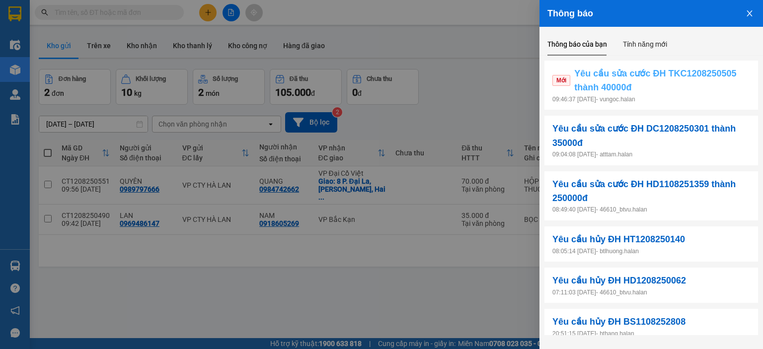
click at [670, 87] on span "Yêu cầu sửa cước ĐH TKC1208250505 thành 40000đ" at bounding box center [662, 81] width 176 height 28
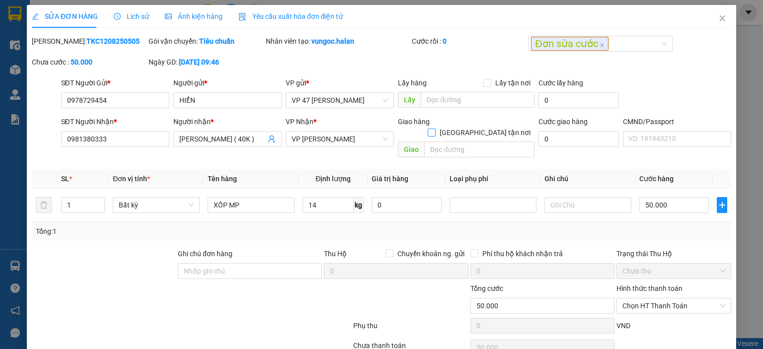
type input "0978729454"
type input "HIỂN"
type input "0981380333"
type input "[PERSON_NAME] ( 40K )"
type input "50.000"
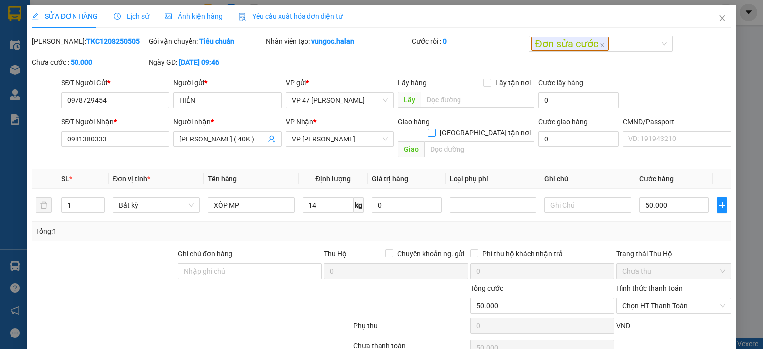
type input "50.000"
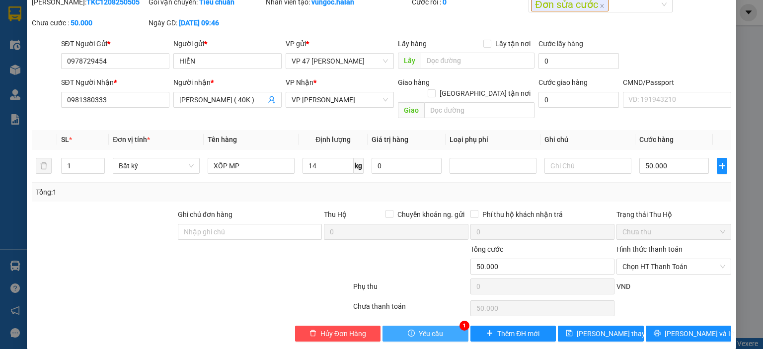
click at [420, 328] on span "Yêu cầu" at bounding box center [431, 333] width 24 height 11
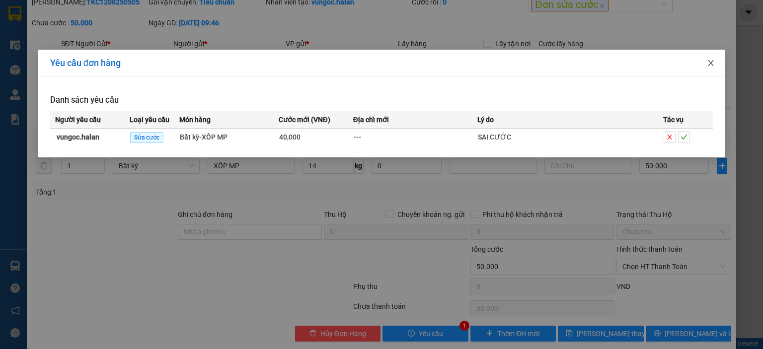
click at [706, 65] on span "Close" at bounding box center [711, 64] width 28 height 28
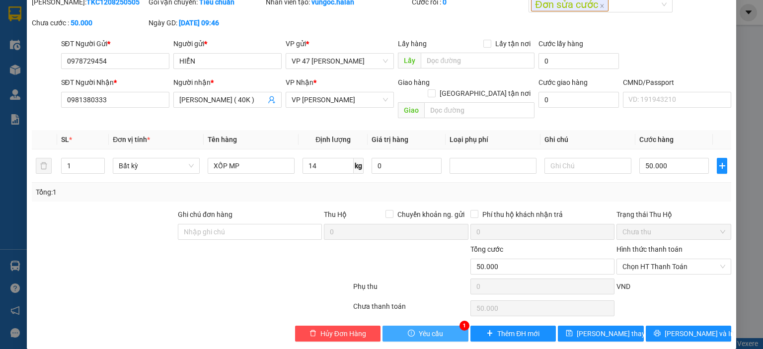
click at [419, 328] on span "Yêu cầu" at bounding box center [431, 333] width 24 height 11
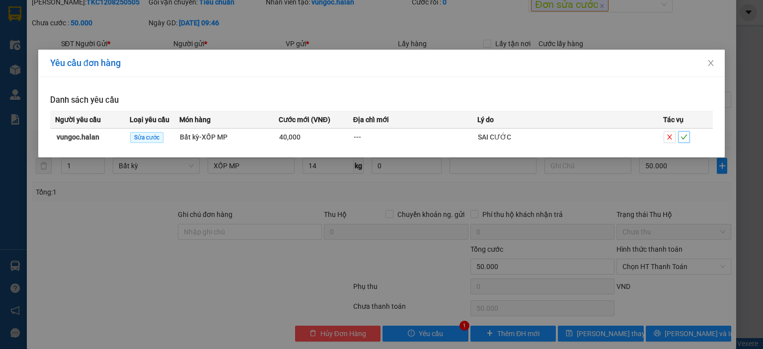
click at [683, 137] on icon "check" at bounding box center [684, 137] width 7 height 7
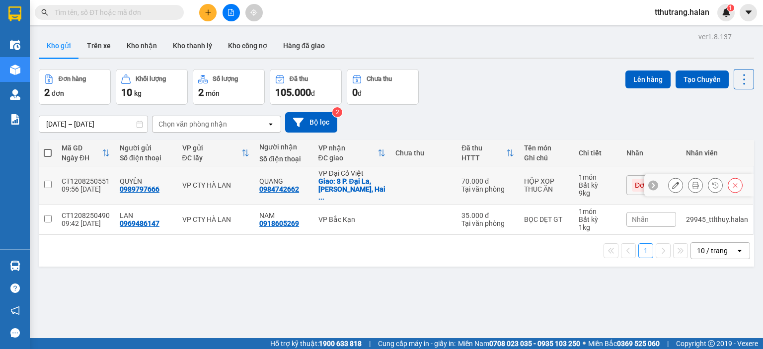
click at [415, 181] on td at bounding box center [424, 185] width 66 height 38
checkbox input "true"
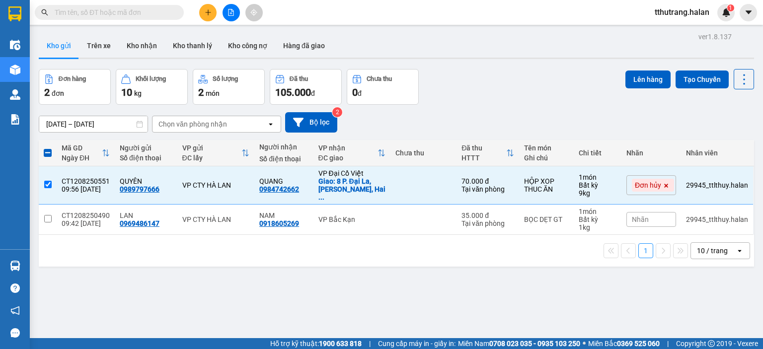
click at [50, 152] on span at bounding box center [48, 153] width 8 height 8
click at [48, 148] on input "checkbox" at bounding box center [48, 148] width 0 height 0
checkbox input "true"
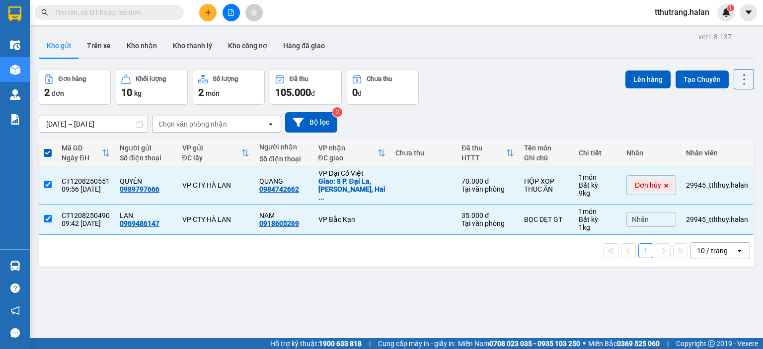
click at [51, 153] on span at bounding box center [48, 153] width 8 height 8
click at [48, 148] on input "checkbox" at bounding box center [48, 148] width 0 height 0
checkbox input "false"
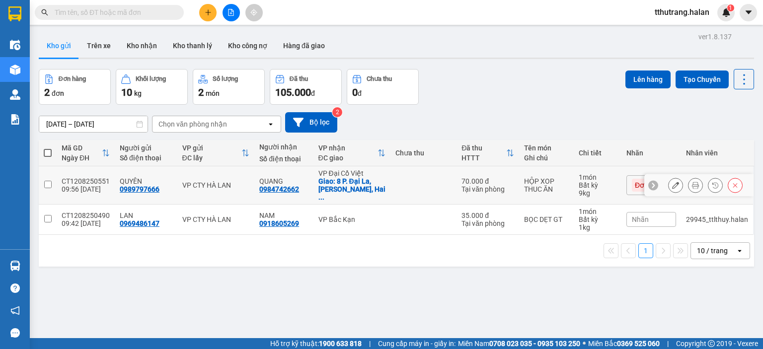
click at [101, 177] on div "CT1208250551" at bounding box center [86, 181] width 48 height 8
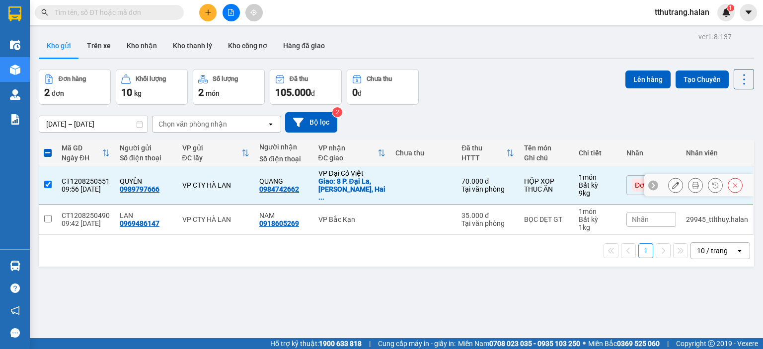
click at [49, 181] on input "checkbox" at bounding box center [47, 184] width 7 height 7
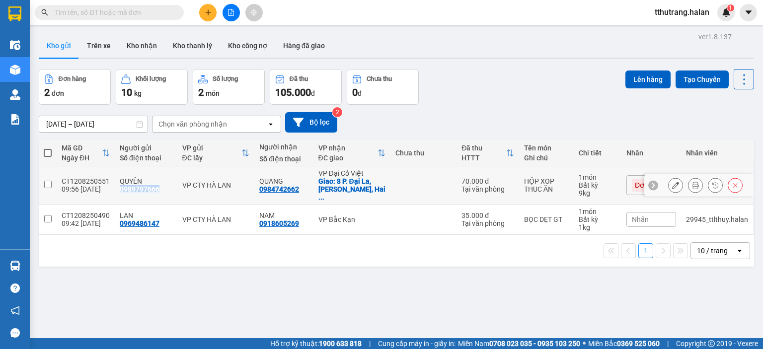
copy div "0989797666"
drag, startPoint x: 158, startPoint y: 185, endPoint x: 115, endPoint y: 183, distance: 42.8
click at [115, 183] on td "QUYÊN 0989797666" at bounding box center [146, 185] width 63 height 38
checkbox input "true"
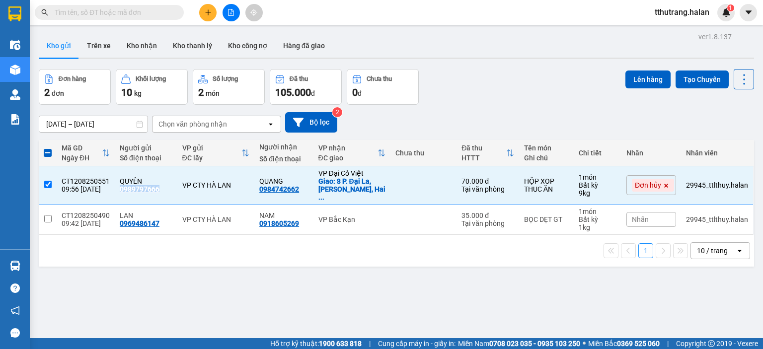
click at [51, 153] on span at bounding box center [48, 153] width 8 height 8
click at [48, 148] on input "checkbox" at bounding box center [48, 148] width 0 height 0
checkbox input "true"
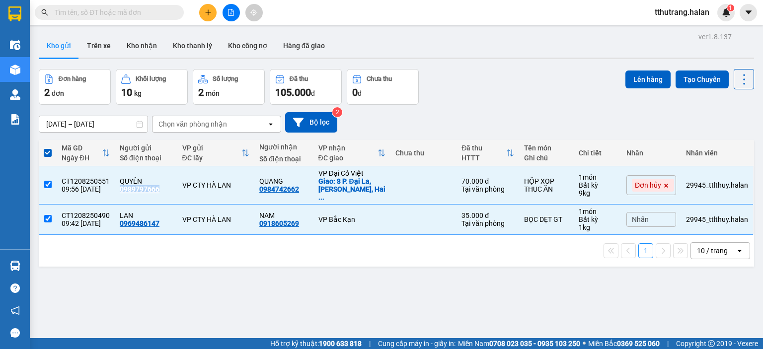
click at [48, 149] on label at bounding box center [48, 153] width 8 height 10
click at [48, 148] on input "checkbox" at bounding box center [48, 148] width 0 height 0
checkbox input "false"
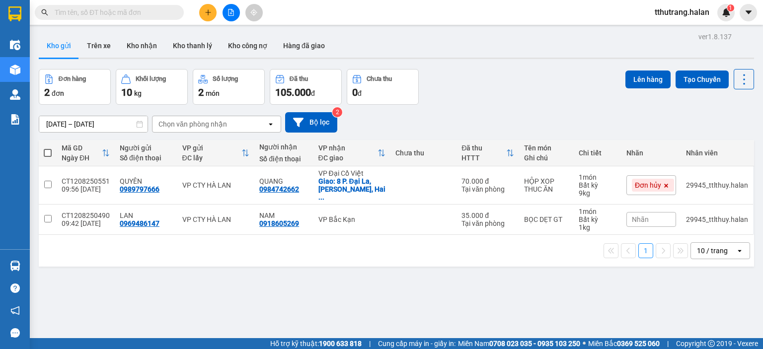
drag, startPoint x: 131, startPoint y: 287, endPoint x: 125, endPoint y: 241, distance: 46.2
click at [131, 283] on div "ver 1.8.137 Kho gửi Trên xe Kho nhận Kho thanh lý Kho công nợ Hàng đã giao Đơn …" at bounding box center [397, 204] width 724 height 349
click at [66, 16] on input "text" at bounding box center [113, 12] width 117 height 11
paste input "0989797666"
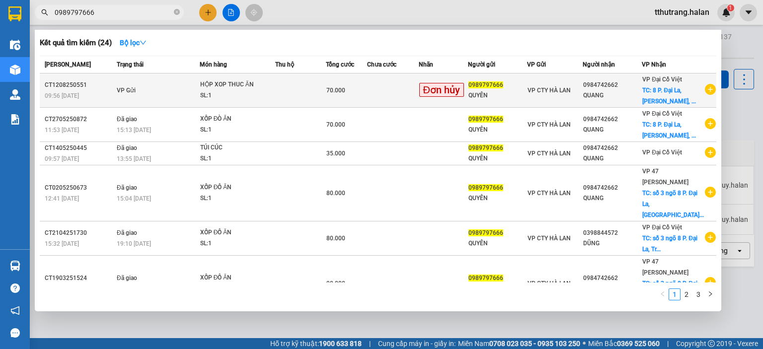
type input "0989797666"
click at [283, 89] on td at bounding box center [300, 91] width 51 height 34
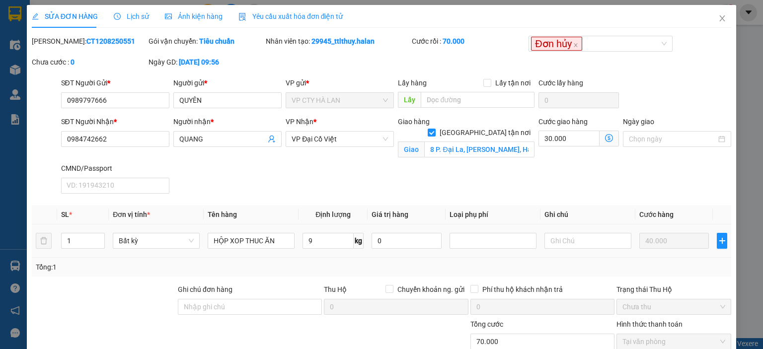
type input "0989797666"
type input "QUYÊN"
type input "0984742662"
type input "QUANG"
checkbox input "true"
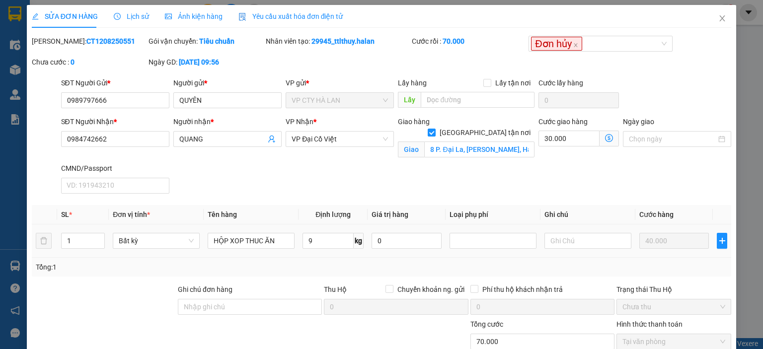
type input "8 P. Đại La, Trương Định, Hai Bà Trưng, Hà Nội, Việt Nam"
type input "70.000"
click at [720, 16] on icon "close" at bounding box center [722, 18] width 5 height 6
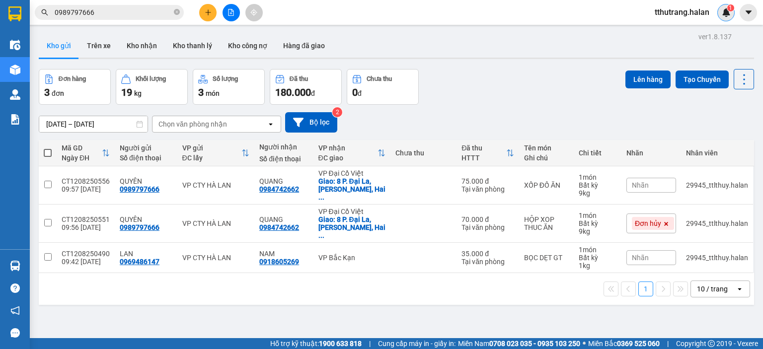
click at [724, 14] on img at bounding box center [726, 12] width 9 height 9
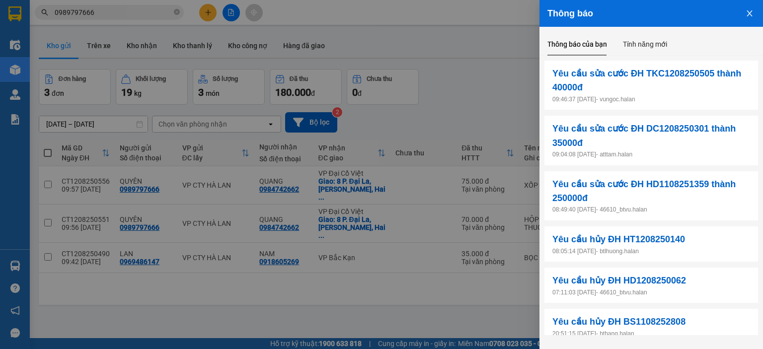
click at [757, 14] on button "Close" at bounding box center [750, 12] width 27 height 25
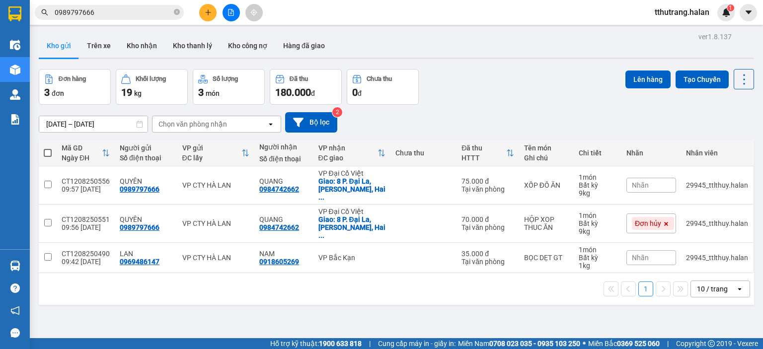
click at [178, 12] on icon "close-circle" at bounding box center [177, 12] width 6 height 6
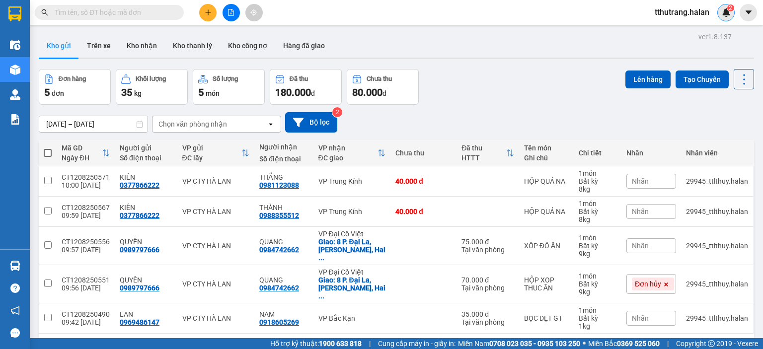
click at [723, 13] on img at bounding box center [726, 12] width 9 height 9
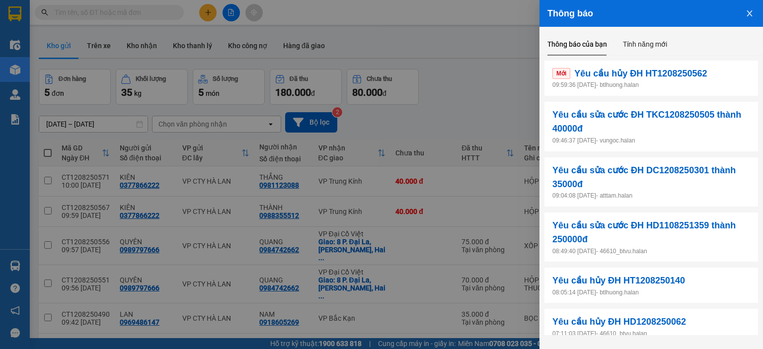
click at [728, 81] on p "09:59:36 [DATE] - btlhuong.halan" at bounding box center [652, 85] width 198 height 9
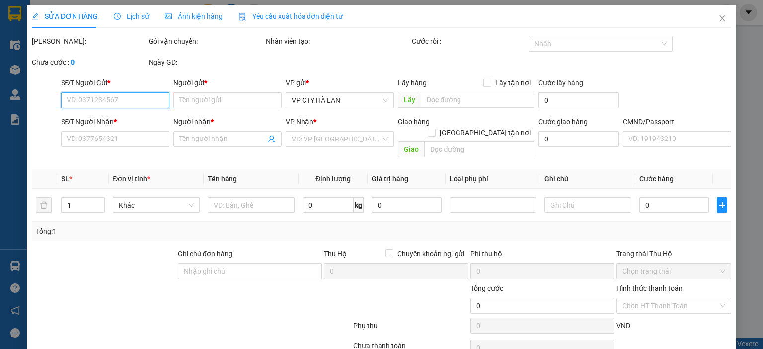
type input "0812884862"
type input "nam"
type input "0913528528"
type input "TRUNG"
type input "35.000"
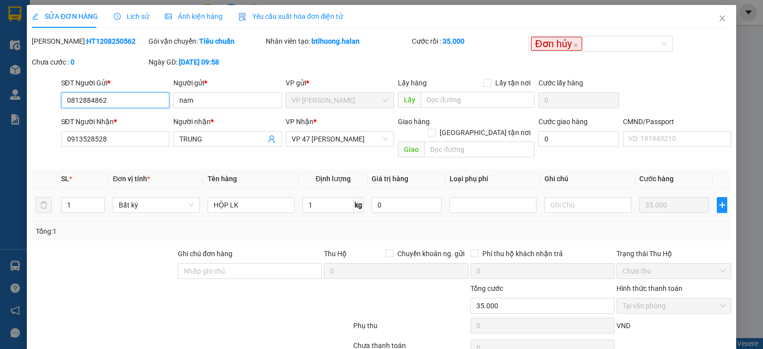
scroll to position [39, 0]
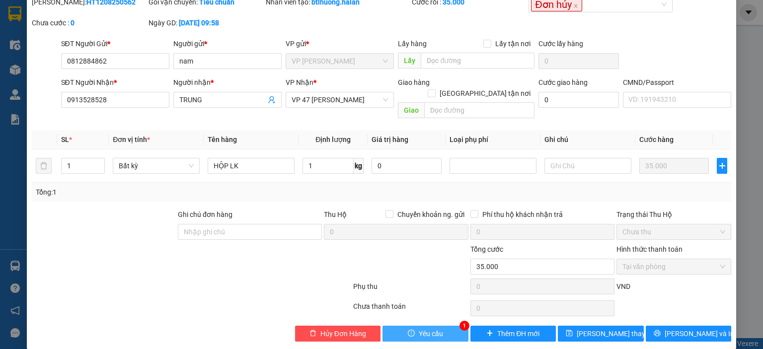
click at [403, 326] on button "Yêu cầu" at bounding box center [426, 334] width 86 height 16
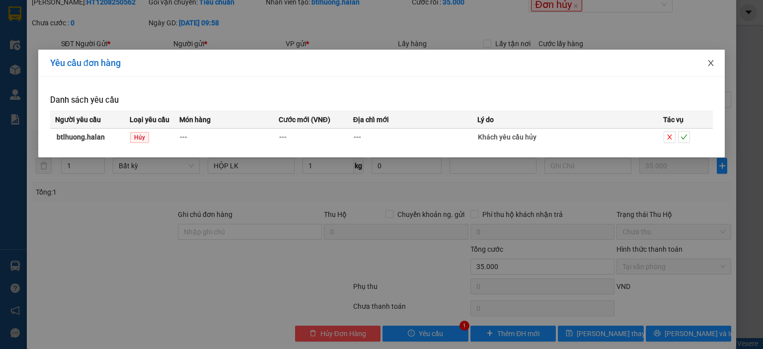
click at [708, 63] on icon "close" at bounding box center [711, 63] width 8 height 8
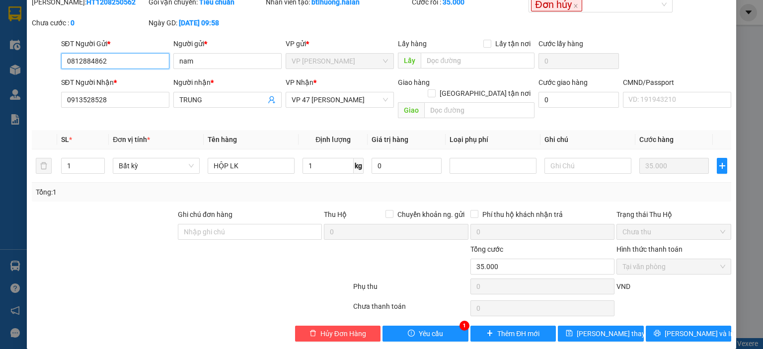
drag, startPoint x: 125, startPoint y: 59, endPoint x: 50, endPoint y: 61, distance: 74.6
click at [50, 61] on div "SĐT Người Gửi * 0812884862 0812884862 Người gửi * nam VP gửi * VP [PERSON_NAME]…" at bounding box center [382, 55] width 702 height 35
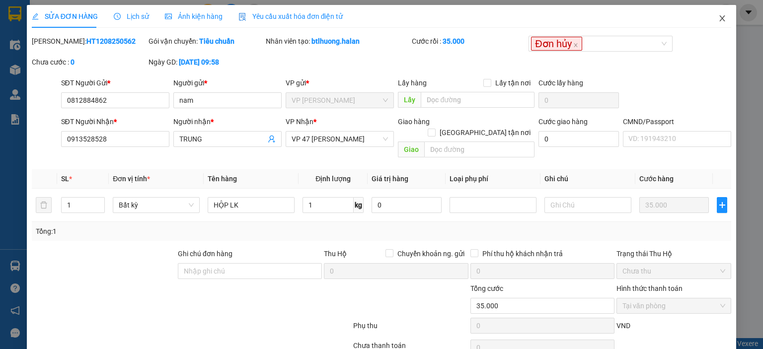
click at [719, 21] on icon "close" at bounding box center [723, 18] width 8 height 8
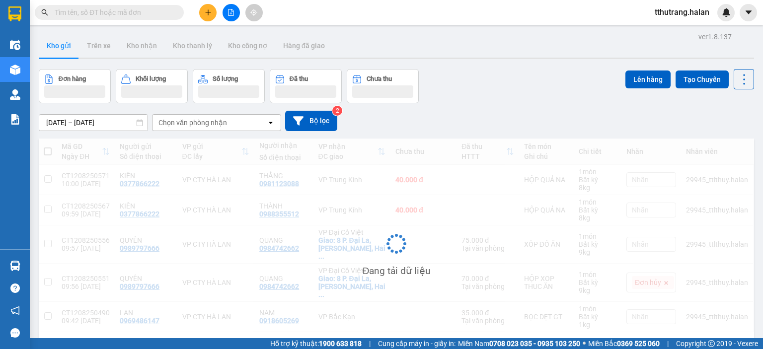
click at [134, 15] on input "text" at bounding box center [113, 12] width 117 height 11
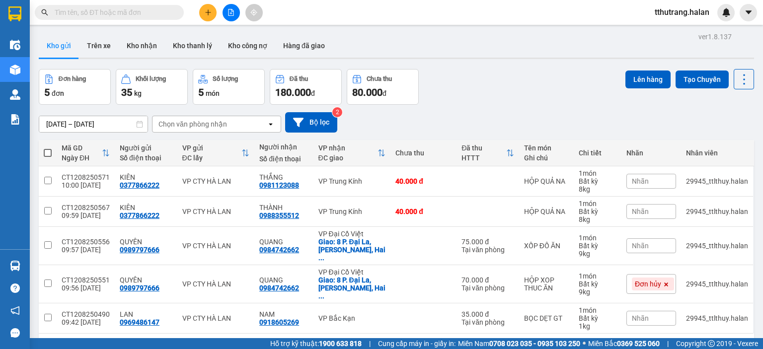
paste input "0812884862"
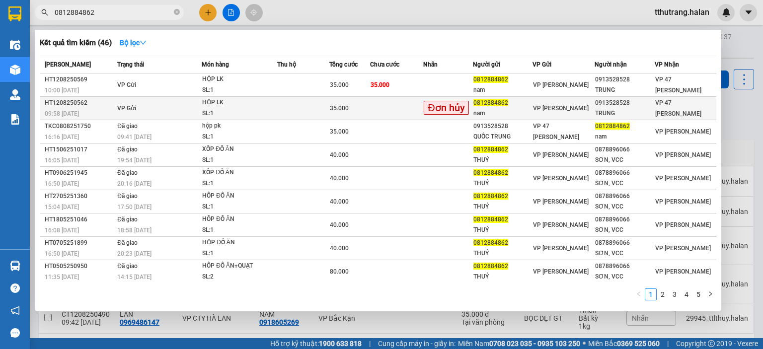
type input "0812884862"
click at [258, 108] on div "SL: 1" at bounding box center [239, 113] width 75 height 11
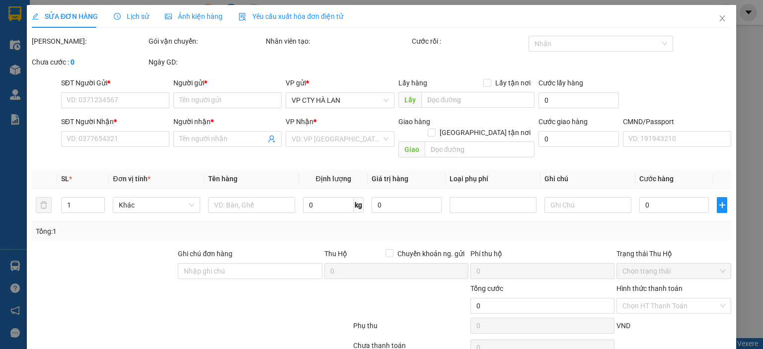
type input "0812884862"
type input "nam"
type input "0913528528"
type input "TRUNG"
type input "35.000"
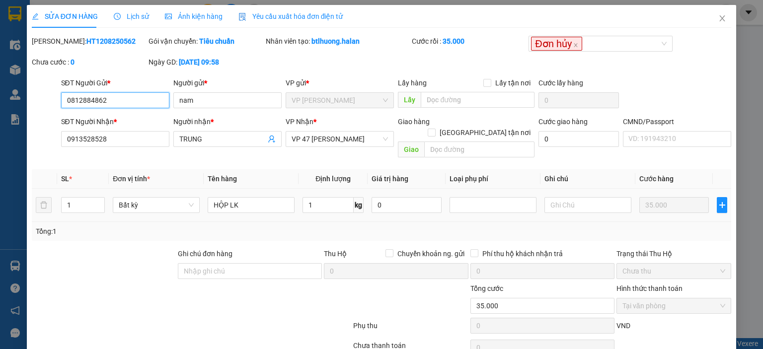
scroll to position [39, 0]
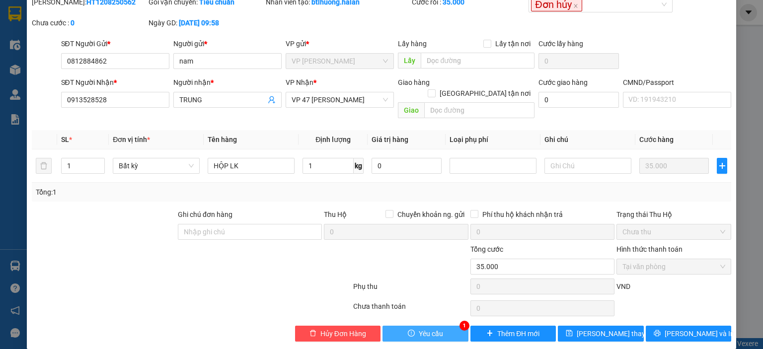
click at [419, 328] on span "Yêu cầu" at bounding box center [431, 333] width 24 height 11
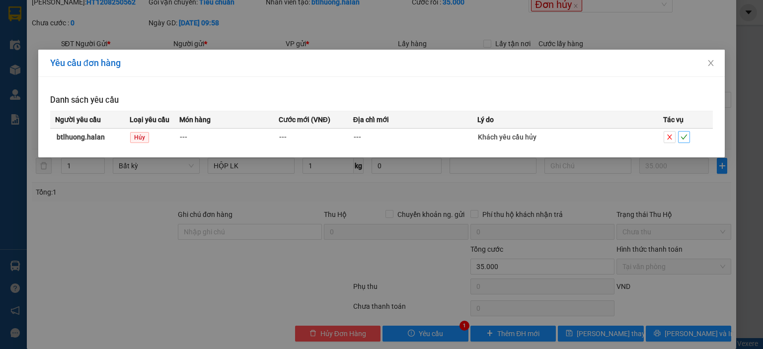
click at [680, 135] on span "check" at bounding box center [684, 137] width 11 height 7
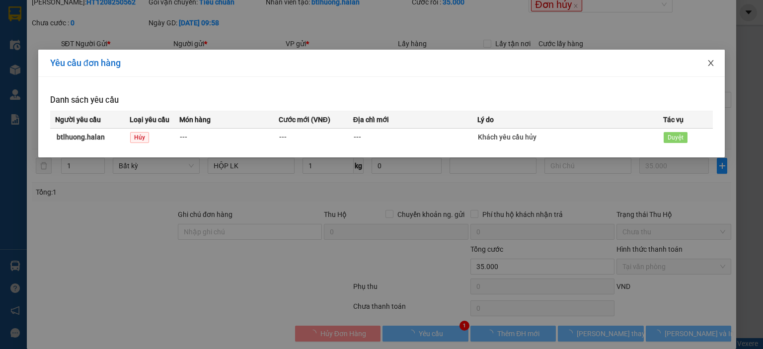
click at [709, 64] on icon "close" at bounding box center [711, 63] width 8 height 8
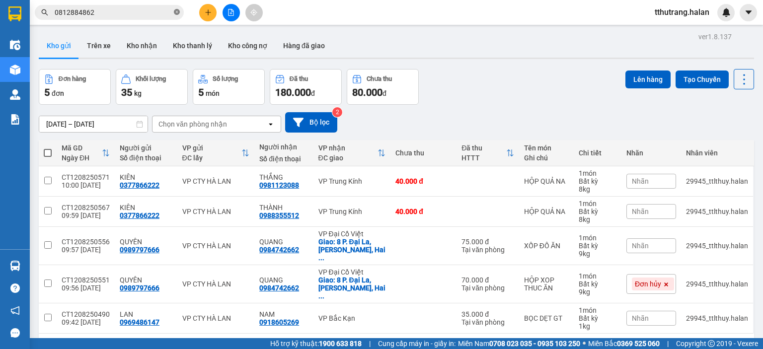
click at [174, 13] on span "0812884862" at bounding box center [109, 12] width 149 height 15
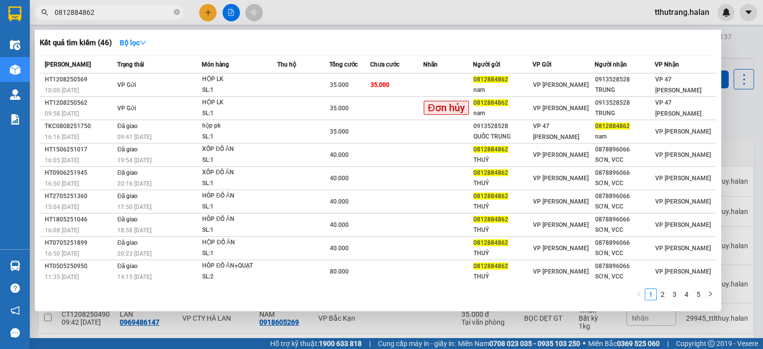
click at [181, 13] on span "0812884862" at bounding box center [109, 12] width 149 height 15
click at [179, 11] on icon "close-circle" at bounding box center [177, 12] width 6 height 6
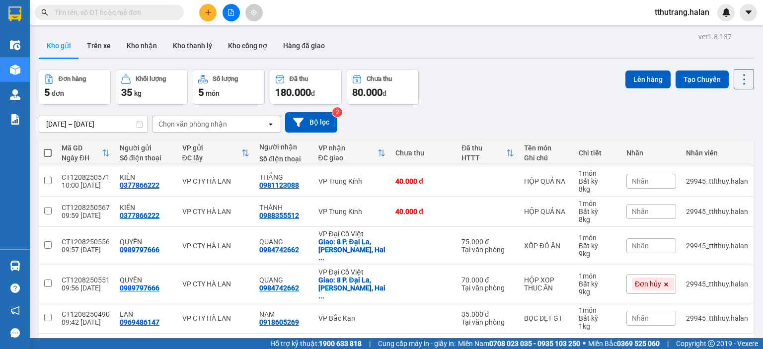
scroll to position [46, 0]
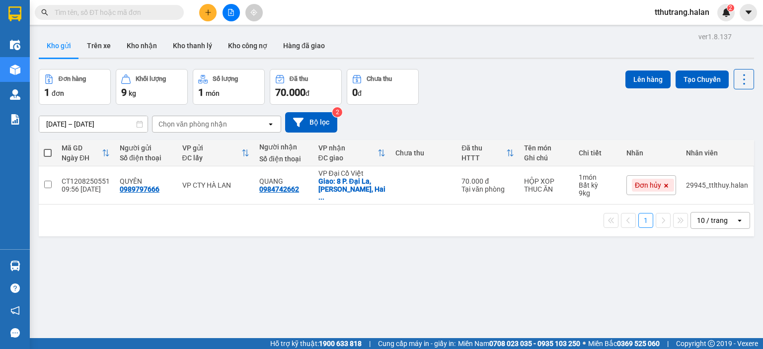
scroll to position [46, 0]
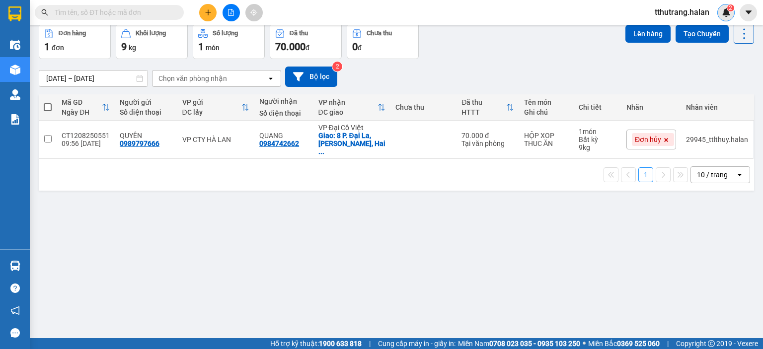
click at [727, 12] on img at bounding box center [726, 12] width 9 height 9
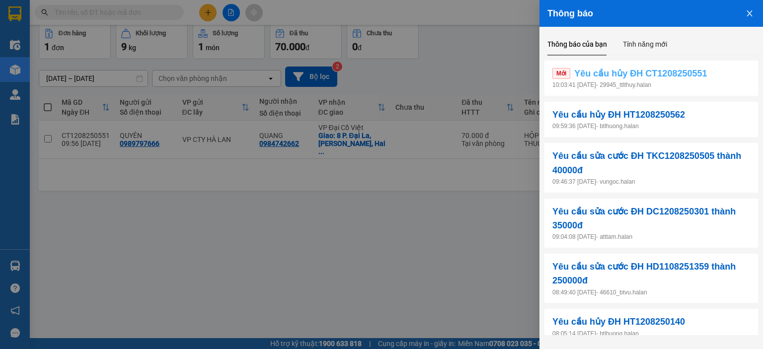
click at [731, 75] on link "Mới Yêu cầu hủy ĐH CT1208250551" at bounding box center [652, 74] width 198 height 14
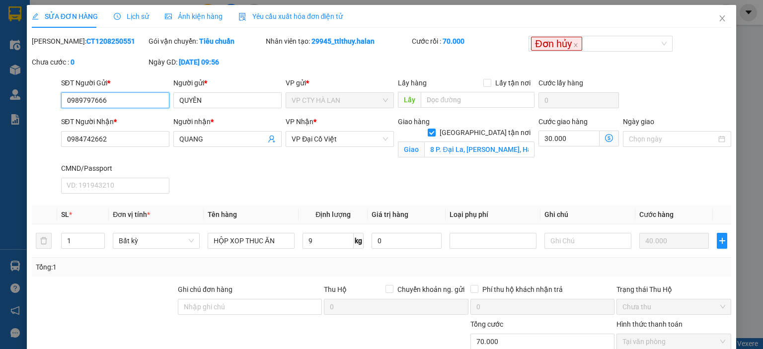
type input "0989797666"
type input "QUYÊN"
type input "0984742662"
type input "QUANG"
checkbox input "true"
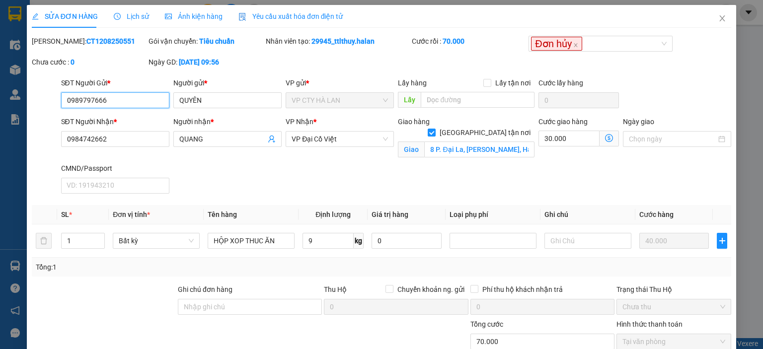
type input "8 P. Đại La, Trương Định, Hai Bà Trưng, Hà Nội, Việt Nam"
type input "70.000"
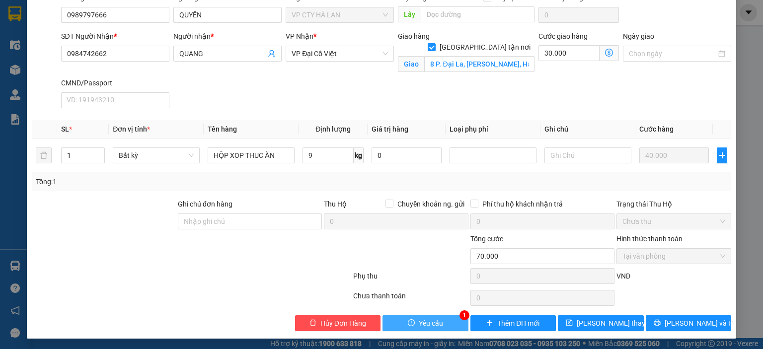
click at [439, 320] on button "Yêu cầu" at bounding box center [426, 324] width 86 height 16
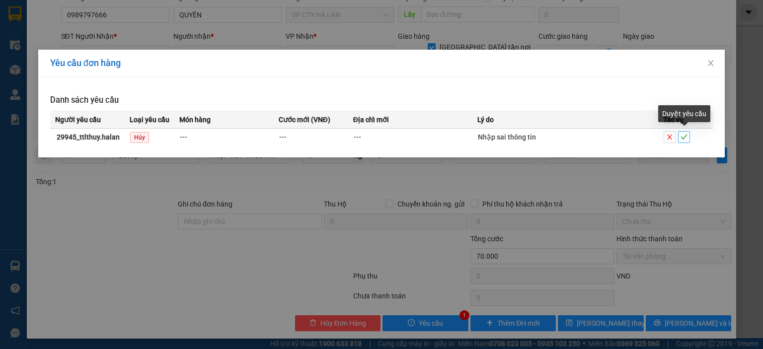
click at [686, 136] on icon "check" at bounding box center [684, 137] width 6 height 5
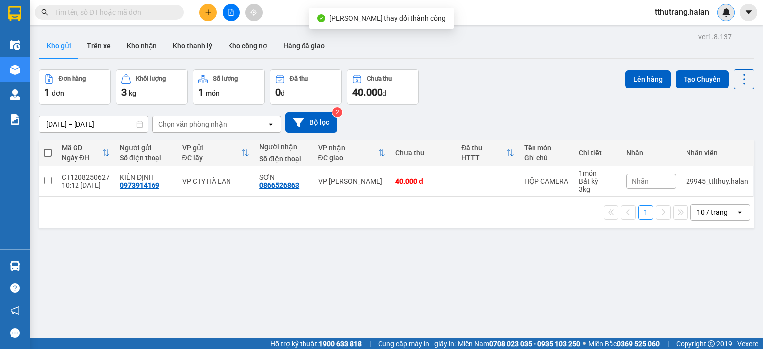
click at [725, 19] on div at bounding box center [726, 12] width 17 height 17
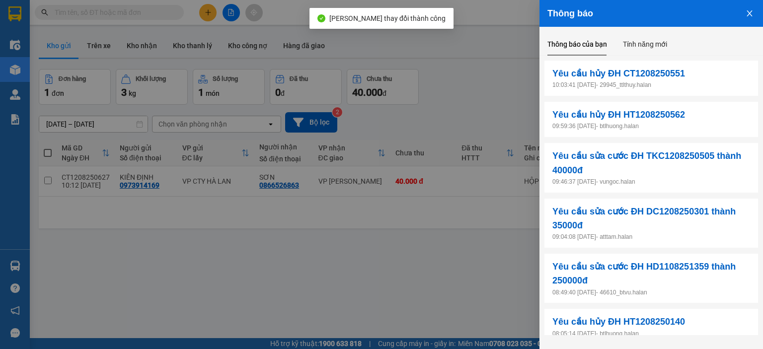
click at [487, 82] on div at bounding box center [381, 174] width 763 height 349
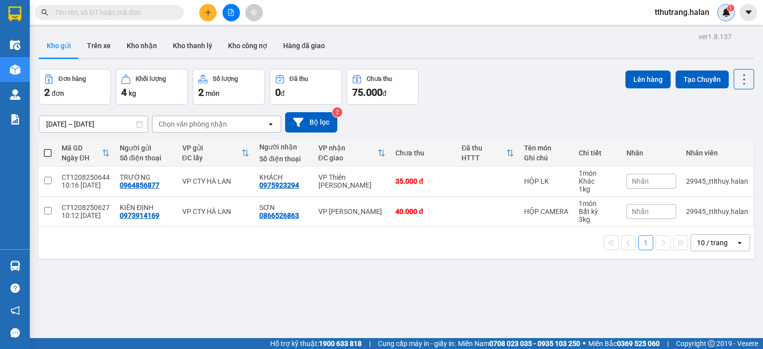
click at [730, 19] on div "1" at bounding box center [726, 12] width 17 height 17
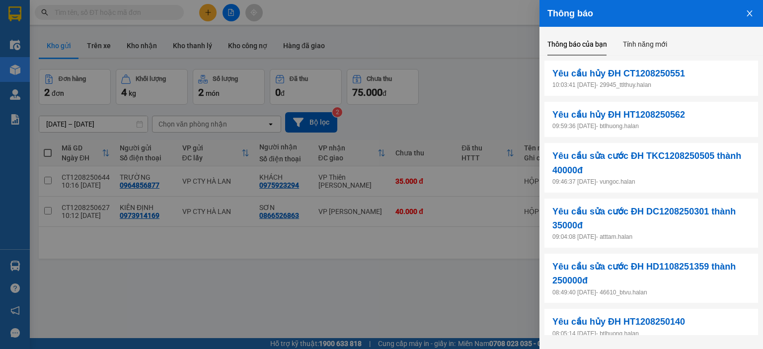
click at [749, 15] on icon "close" at bounding box center [750, 13] width 8 height 8
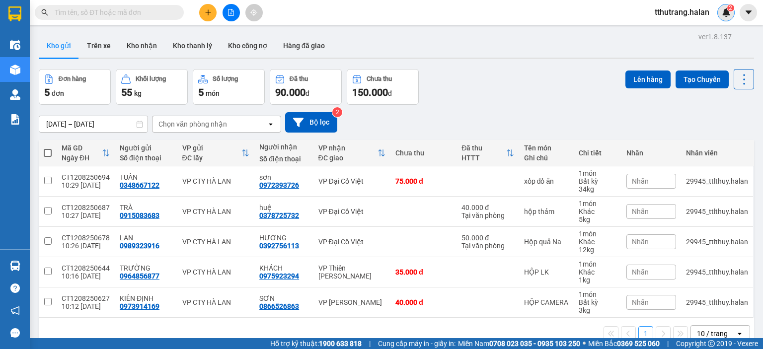
click at [732, 8] on span "2" at bounding box center [730, 7] width 3 height 7
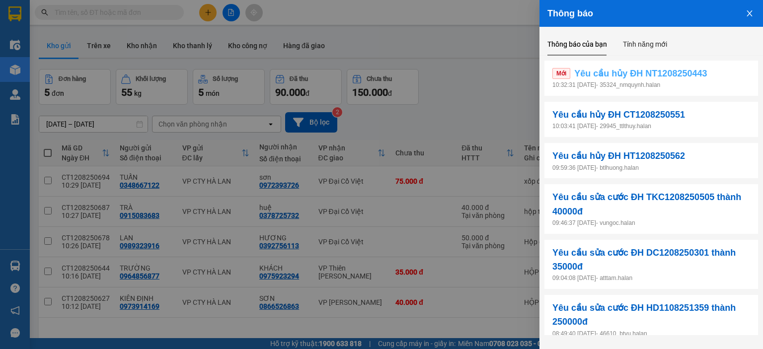
click at [708, 79] on link "Mới Yêu cầu hủy ĐH NT1208250443" at bounding box center [652, 74] width 198 height 14
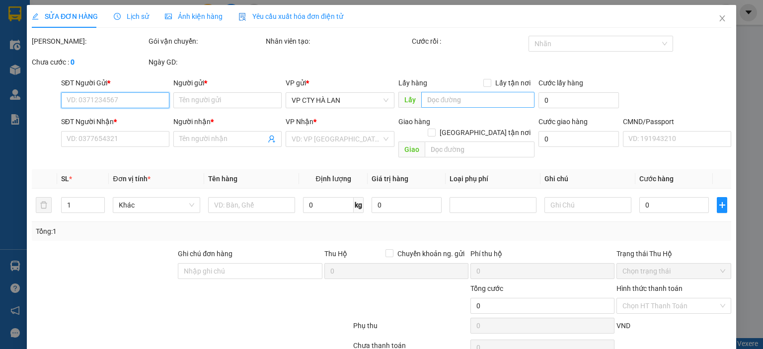
type input "0984914586"
type input "LÝ"
type input "0964652838"
type input "TÚ"
type input "70.000"
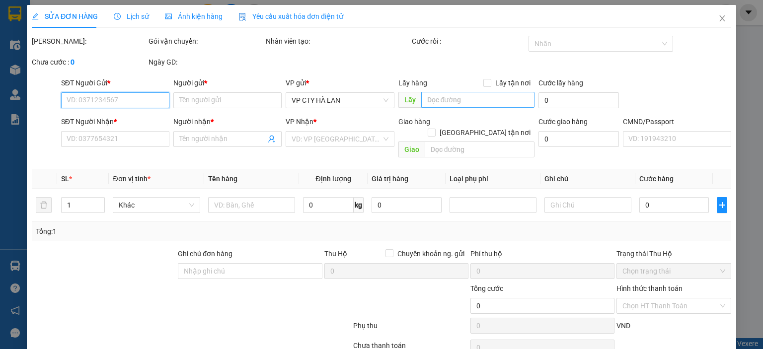
type input "70.000"
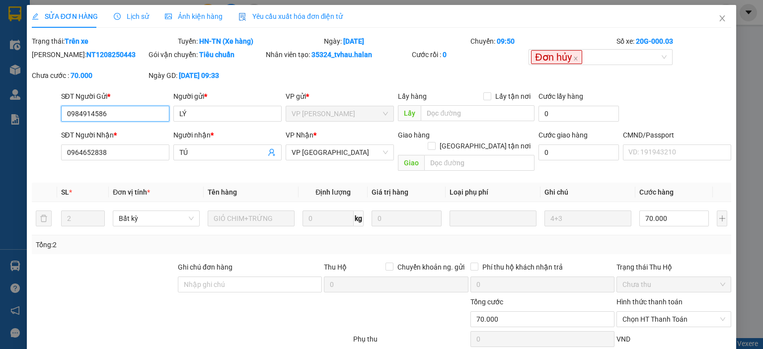
scroll to position [53, 0]
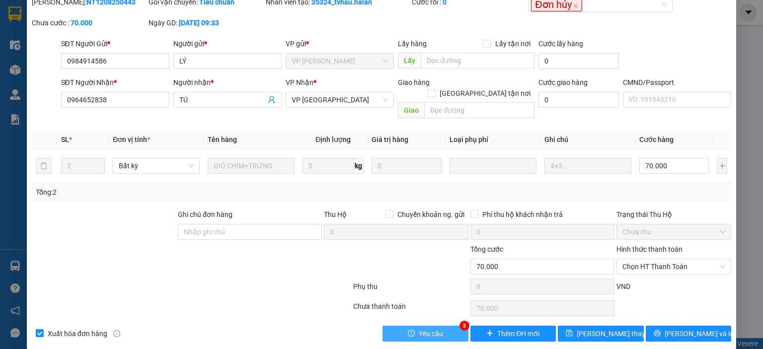
click at [446, 326] on button "Yêu cầu" at bounding box center [426, 334] width 86 height 16
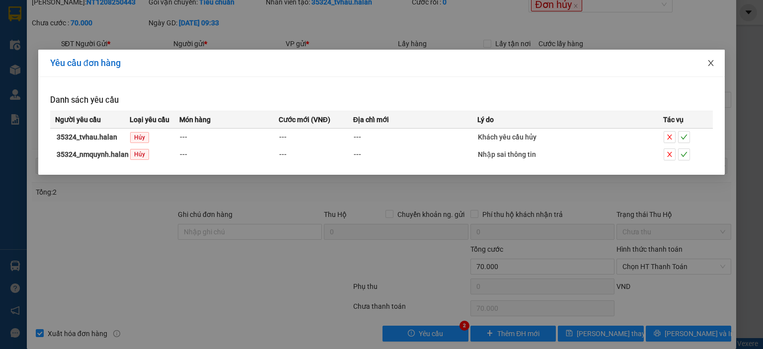
click at [716, 61] on span "Close" at bounding box center [711, 64] width 28 height 28
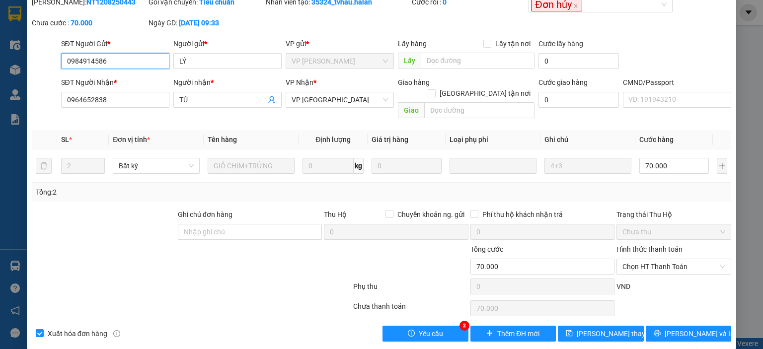
drag, startPoint x: 126, startPoint y: 65, endPoint x: 20, endPoint y: 65, distance: 105.9
click at [20, 65] on div "SỬA ĐƠN HÀNG Lịch sử Ảnh kiện hàng Yêu cầu xuất hóa đơn điện tử Total Paid Fee …" at bounding box center [381, 174] width 763 height 349
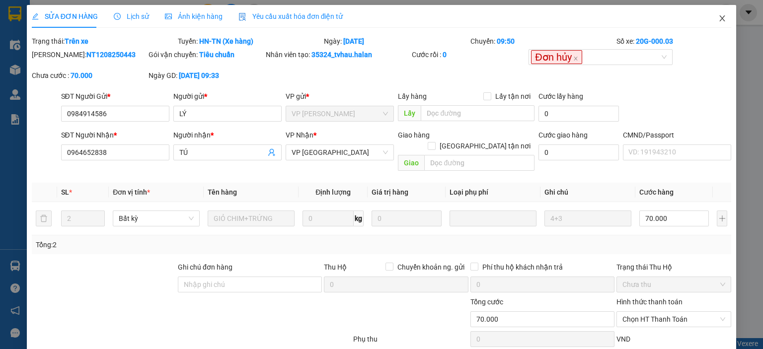
click at [719, 15] on icon "close" at bounding box center [723, 18] width 8 height 8
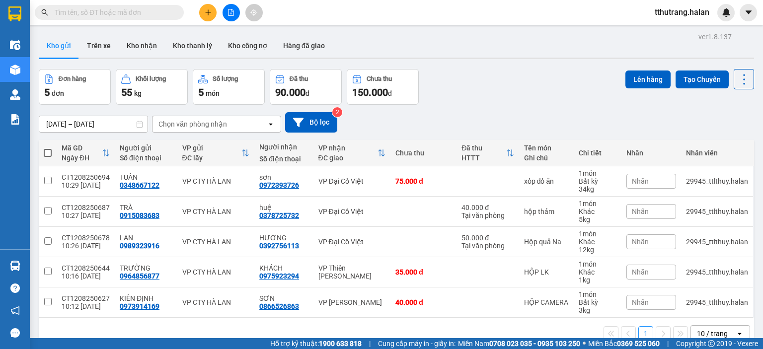
click at [112, 11] on input "text" at bounding box center [113, 12] width 117 height 11
paste input "0984914586"
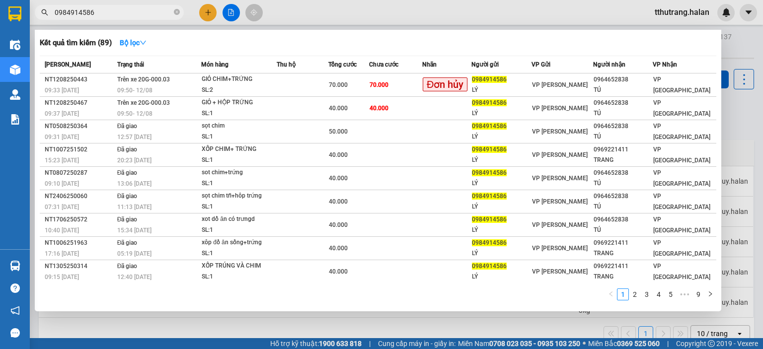
type input "0984914586"
click at [744, 44] on div at bounding box center [381, 174] width 763 height 349
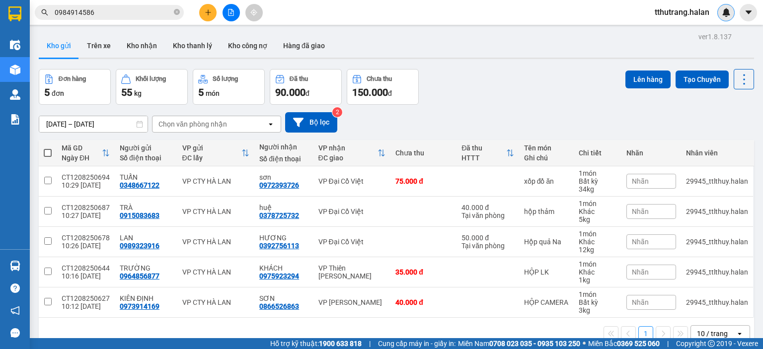
click at [728, 14] on img at bounding box center [726, 12] width 9 height 9
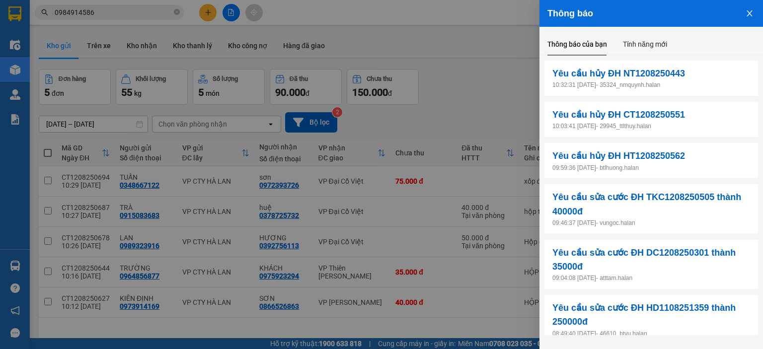
click at [694, 82] on p "10:32:31 12/08/2025 - 35324_nmquynh.halan" at bounding box center [652, 85] width 198 height 9
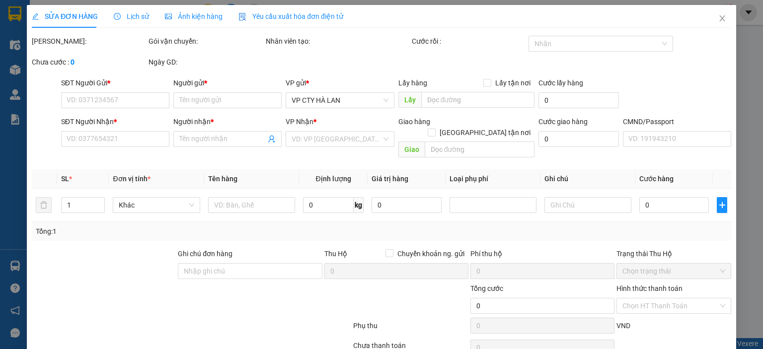
type input "0984914586"
type input "LÝ"
type input "0964652838"
type input "TÚ"
type input "70.000"
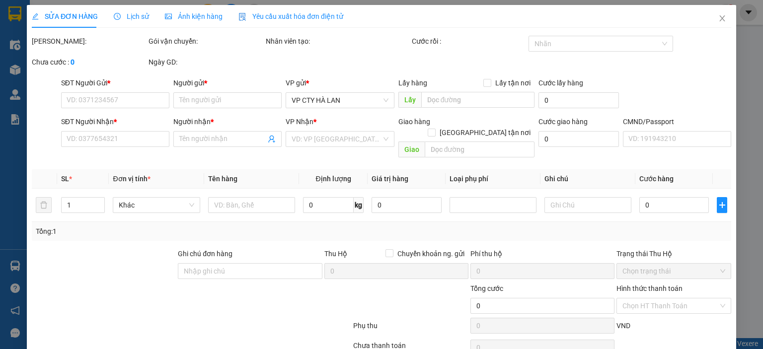
type input "70.000"
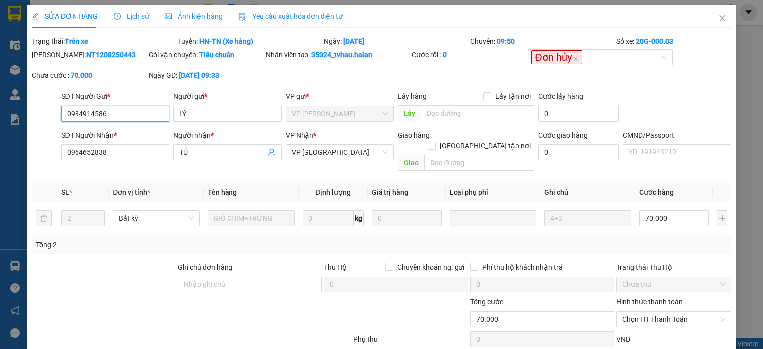
scroll to position [53, 0]
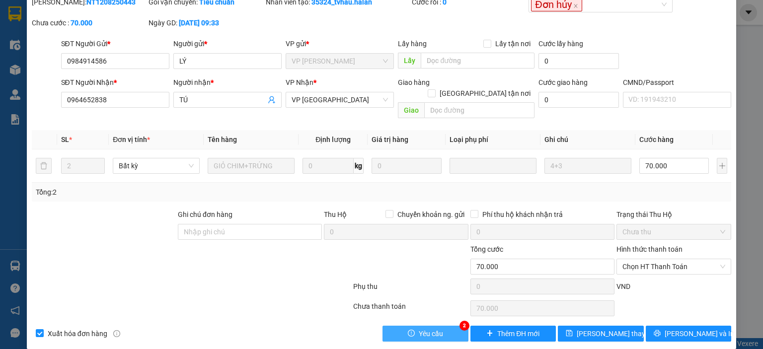
click at [441, 326] on button "Yêu cầu" at bounding box center [426, 334] width 86 height 16
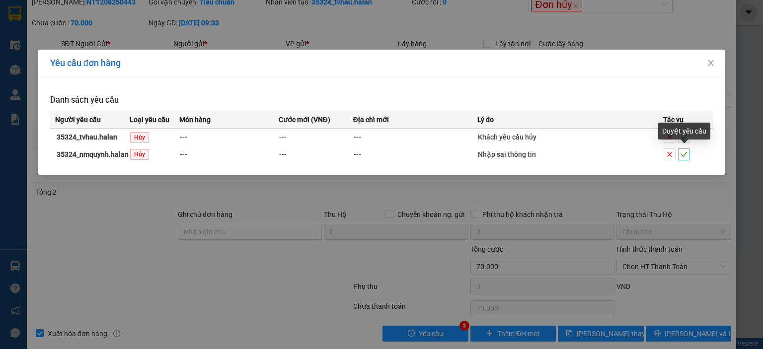
click at [687, 155] on icon "check" at bounding box center [684, 154] width 7 height 7
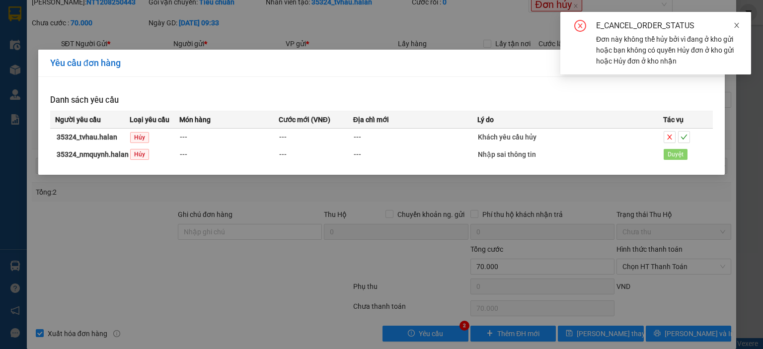
click at [737, 20] on link at bounding box center [737, 25] width 7 height 11
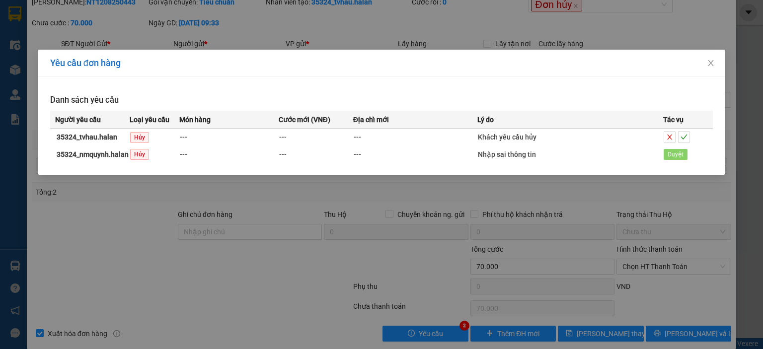
click at [676, 45] on div "Yêu cầu đơn hàng Danh sách yêu cầu Người yêu cầu Loại yêu cầu Món hàng Cước mới…" at bounding box center [381, 174] width 763 height 349
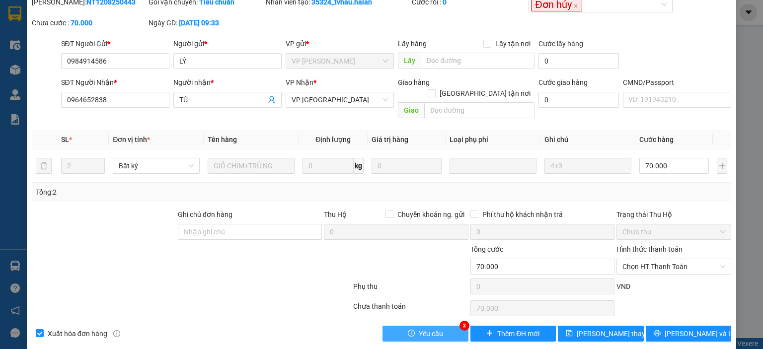
scroll to position [0, 0]
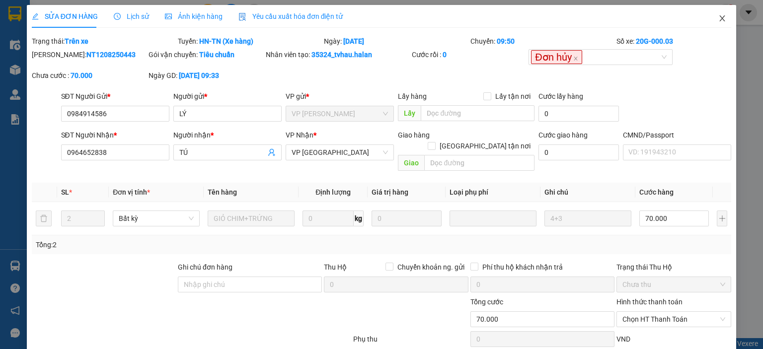
click at [720, 17] on icon "close" at bounding box center [722, 18] width 5 height 6
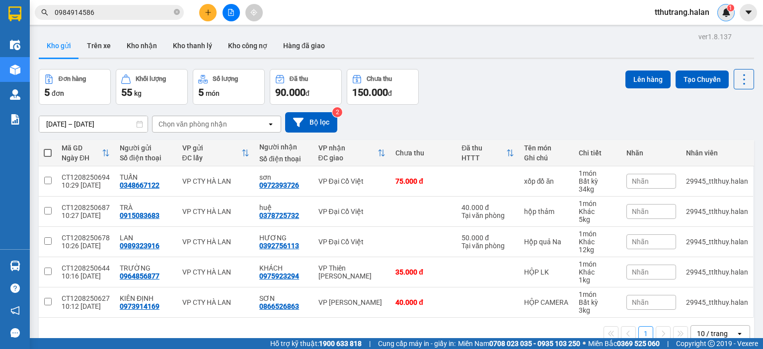
click at [726, 15] on img at bounding box center [726, 12] width 9 height 9
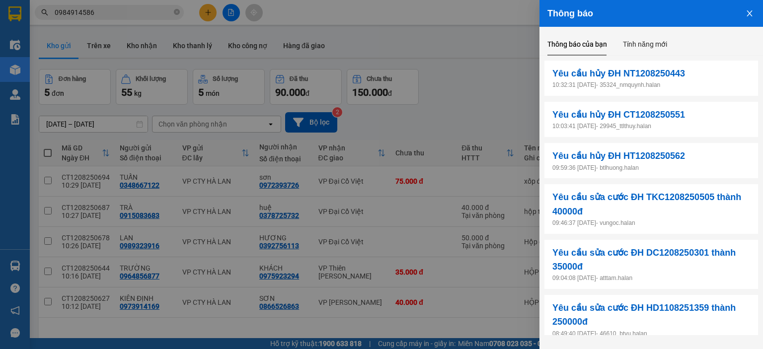
click at [458, 91] on div at bounding box center [381, 174] width 763 height 349
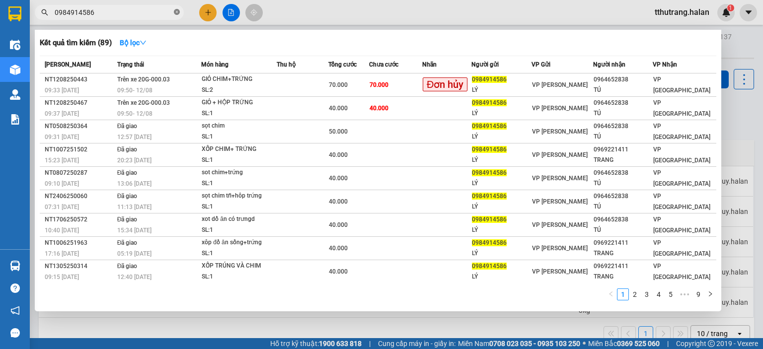
click at [179, 15] on icon "close-circle" at bounding box center [177, 12] width 6 height 6
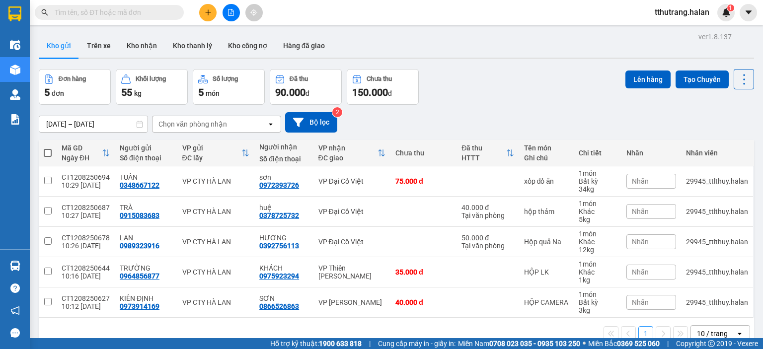
scroll to position [46, 0]
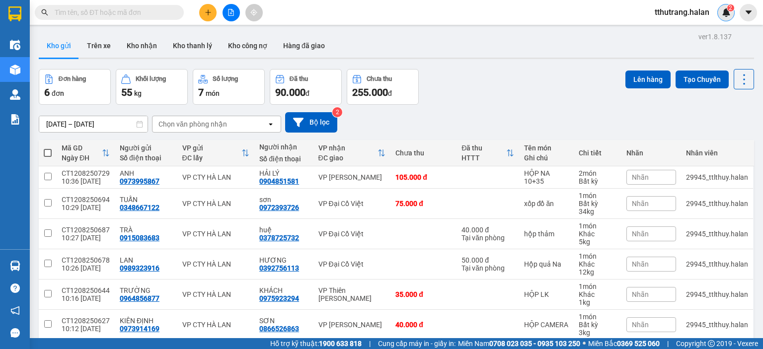
click at [725, 10] on img at bounding box center [726, 12] width 9 height 9
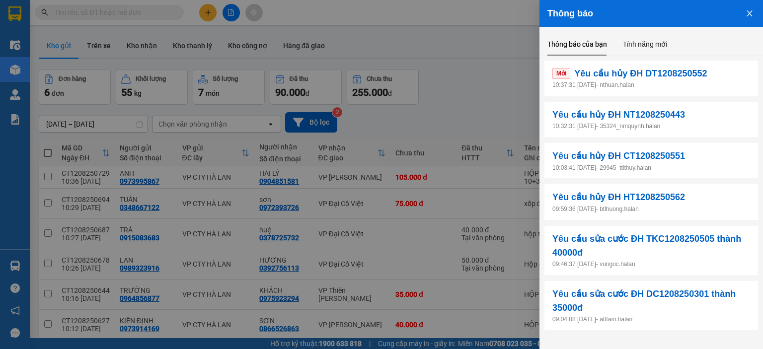
click at [702, 83] on p "10:37:31 [DATE] - nthuan.halan" at bounding box center [652, 85] width 198 height 9
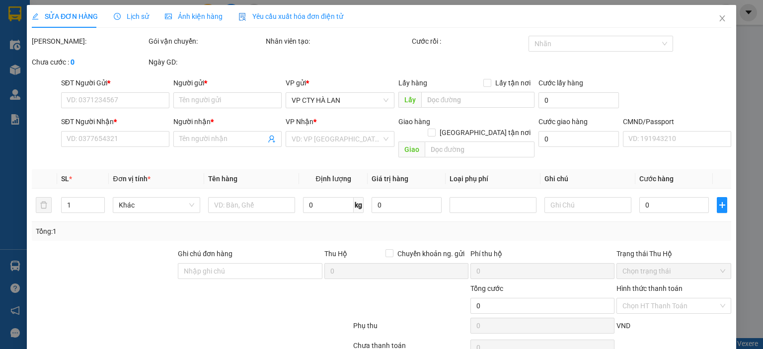
type input "0886777002"
type input "HIỀN"
type input "0911701444"
type input "DUY ANH"
type input "75.000"
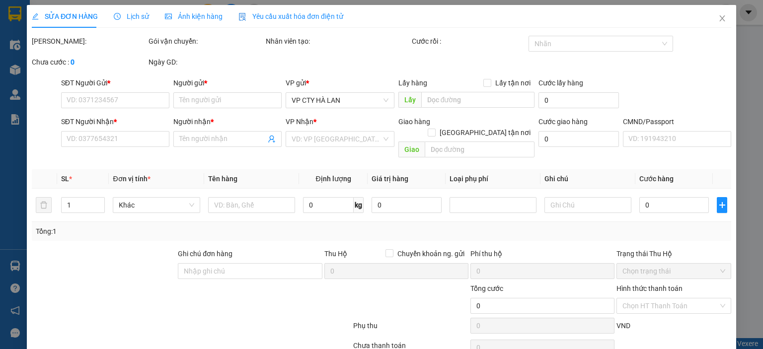
type input "75.000"
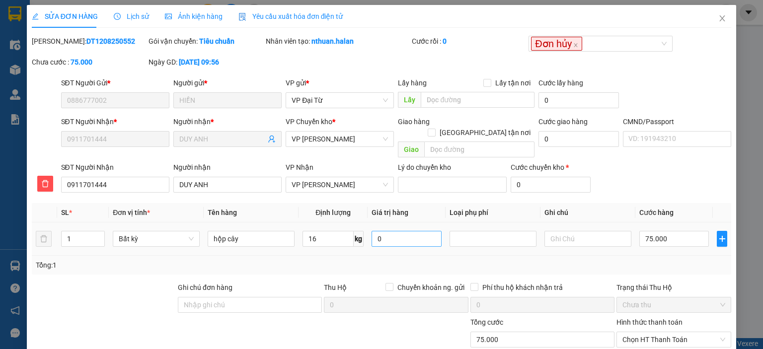
scroll to position [73, 0]
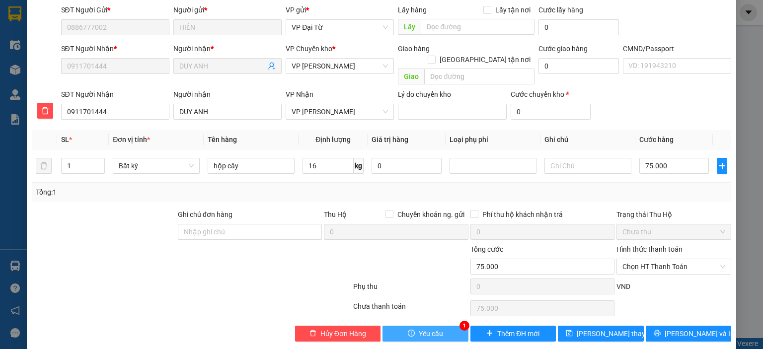
click at [421, 326] on button "Yêu cầu" at bounding box center [426, 334] width 86 height 16
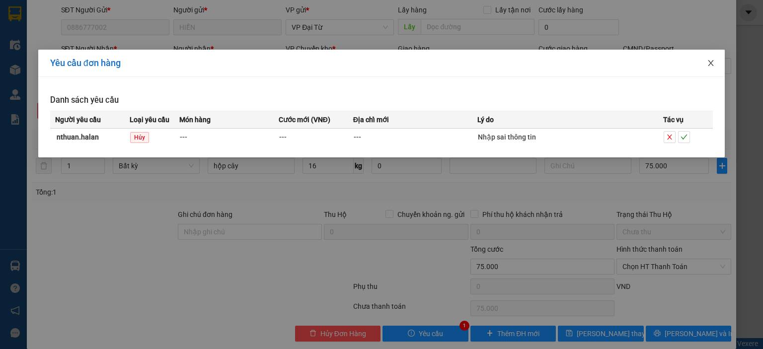
drag, startPoint x: 712, startPoint y: 66, endPoint x: 558, endPoint y: 87, distance: 155.0
click at [712, 67] on icon "close" at bounding box center [711, 63] width 8 height 8
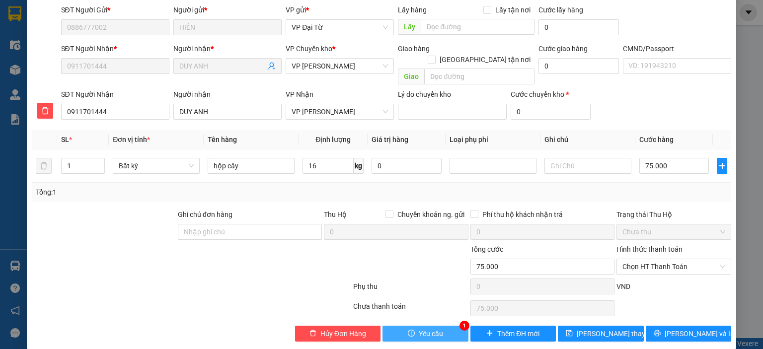
scroll to position [0, 0]
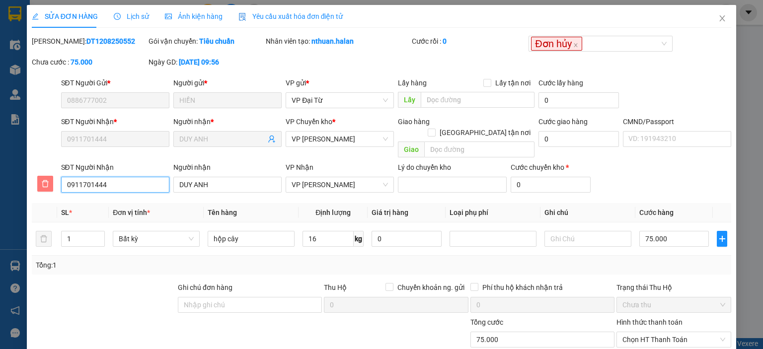
drag, startPoint x: 114, startPoint y: 174, endPoint x: 50, endPoint y: 178, distance: 64.7
click at [50, 178] on div "SĐT Người Nhận 0911701444 Người nhận DUY ANH VP Nhận VP Võ Chí Công Lý do chuyể…" at bounding box center [382, 179] width 702 height 34
click at [719, 20] on icon "close" at bounding box center [723, 18] width 8 height 8
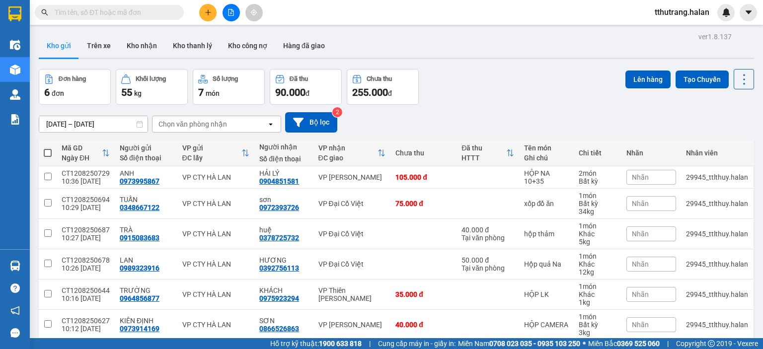
click at [155, 18] on span at bounding box center [109, 12] width 149 height 15
click at [158, 14] on input "text" at bounding box center [113, 12] width 117 height 11
paste input "0911701444"
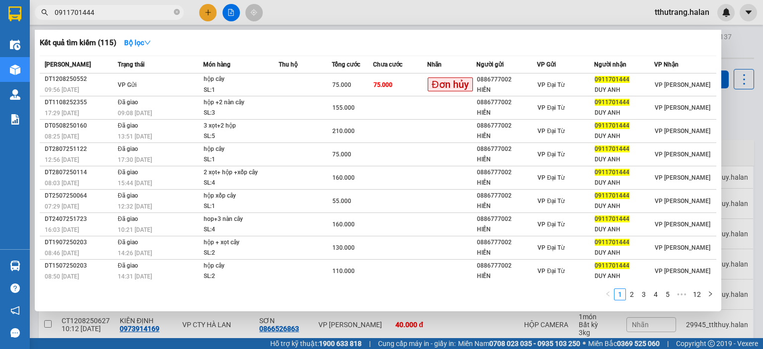
type input "0911701444"
click at [738, 36] on div at bounding box center [381, 174] width 763 height 349
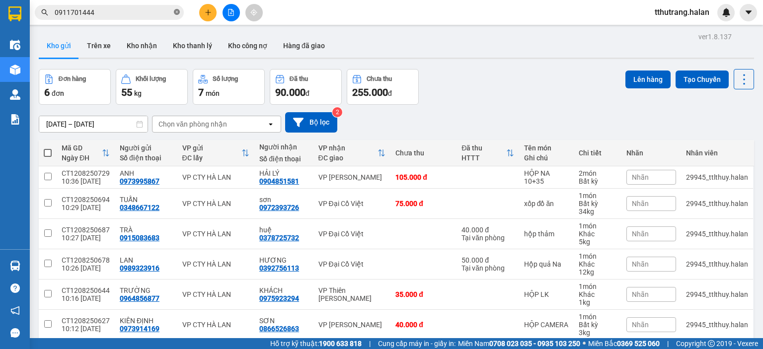
click at [178, 10] on icon "close-circle" at bounding box center [177, 12] width 6 height 6
click at [730, 15] on img at bounding box center [726, 12] width 9 height 9
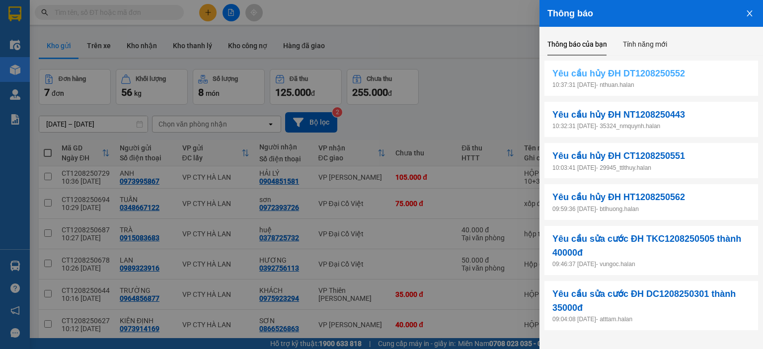
click at [677, 80] on span "Yêu cầu hủy ĐH DT1208250552" at bounding box center [619, 74] width 133 height 14
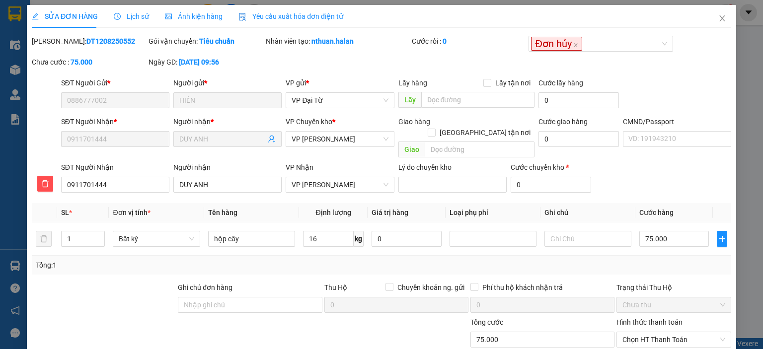
type input "0886777002"
type input "HIỀN"
type input "0911701444"
type input "DUY ANH"
type input "75.000"
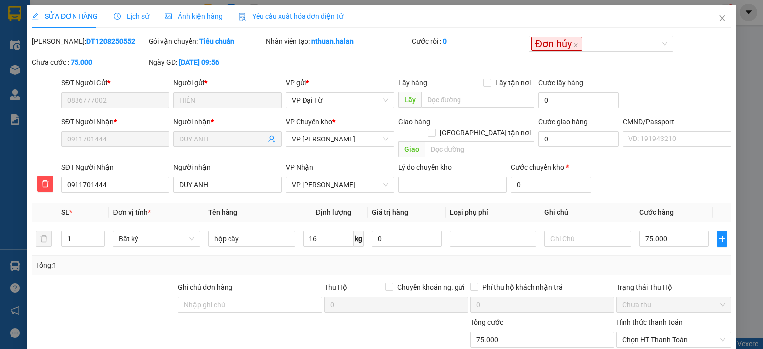
type input "75.000"
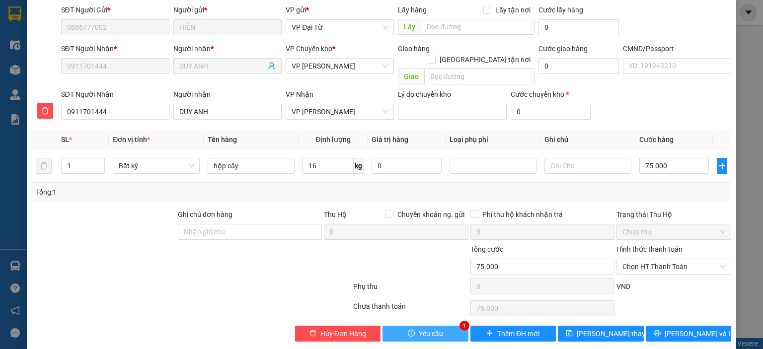
click at [407, 326] on button "Yêu cầu" at bounding box center [426, 334] width 86 height 16
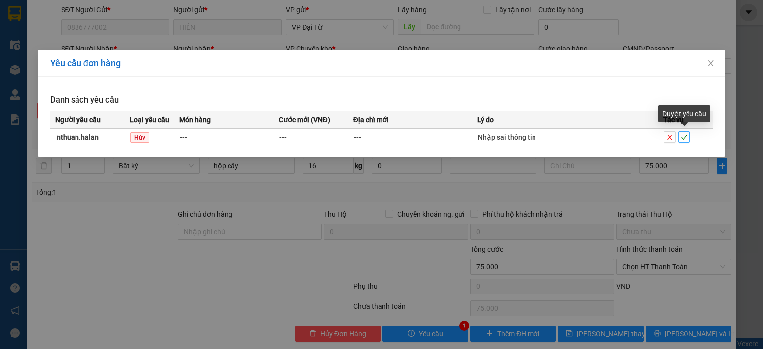
click at [686, 140] on icon "check" at bounding box center [684, 137] width 7 height 7
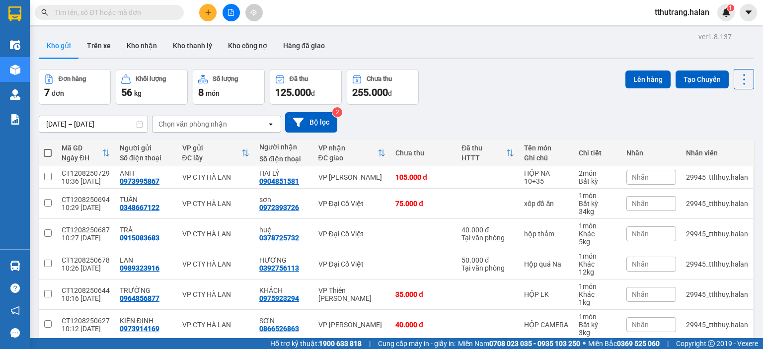
click at [716, 13] on span "tthutrang.halan" at bounding box center [682, 12] width 71 height 12
click at [727, 11] on img at bounding box center [726, 12] width 9 height 9
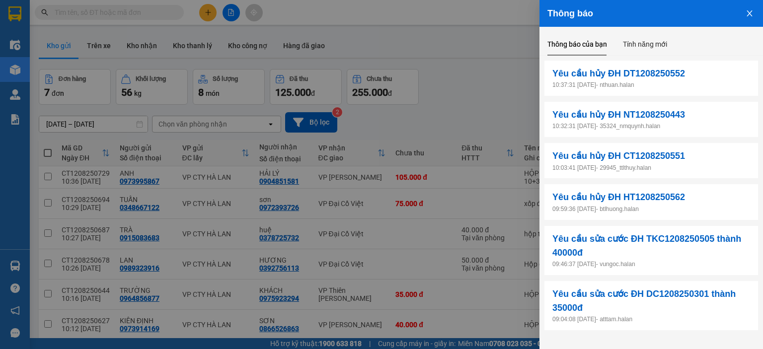
click at [753, 12] on icon "close" at bounding box center [750, 13] width 8 height 8
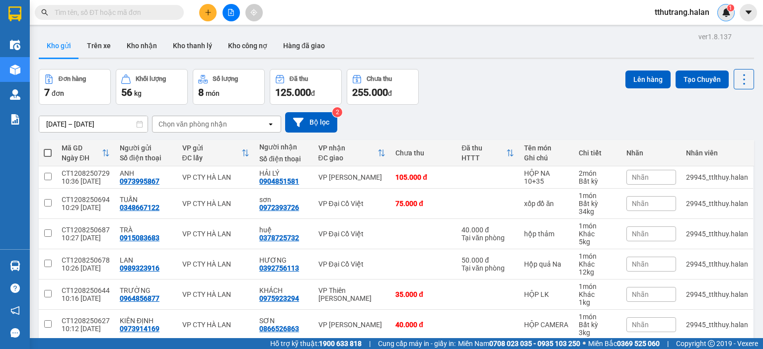
click at [722, 7] on div "1" at bounding box center [726, 12] width 17 height 17
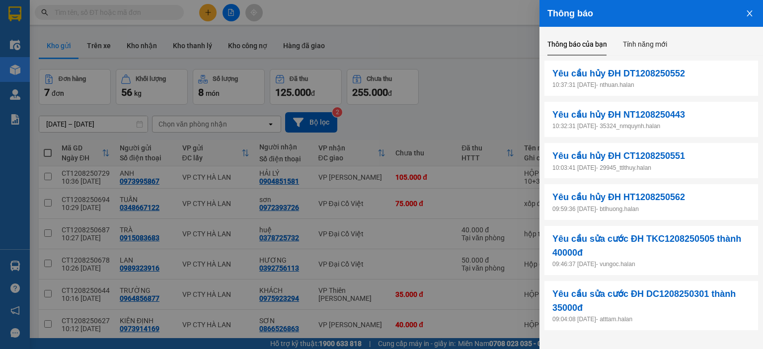
click at [746, 9] on icon "close" at bounding box center [750, 13] width 8 height 8
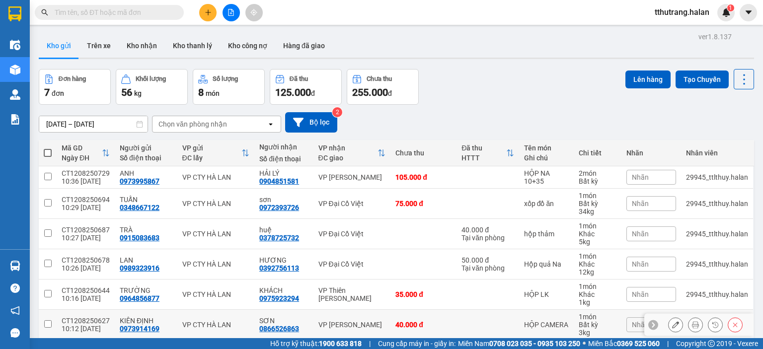
scroll to position [72, 0]
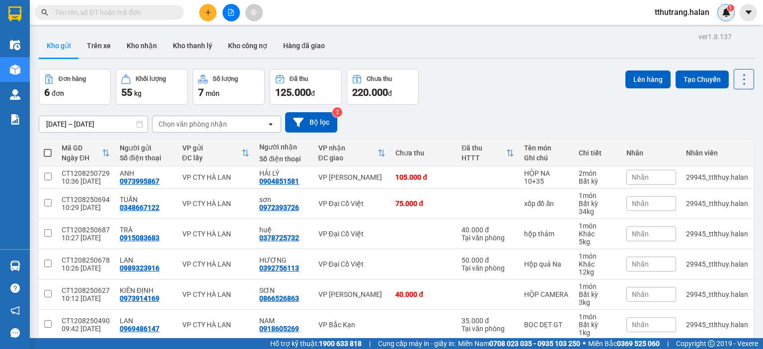
click at [728, 13] on img at bounding box center [726, 12] width 9 height 9
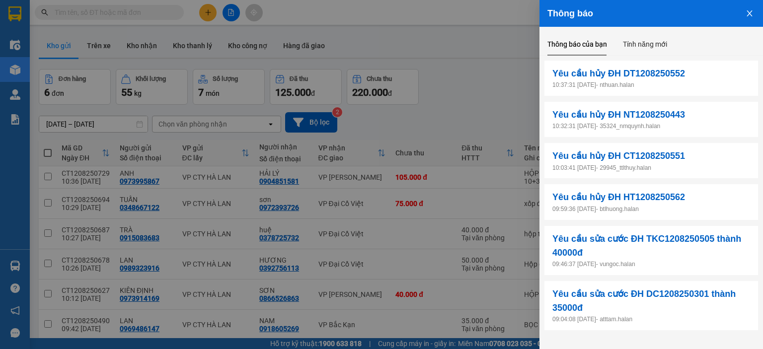
click at [750, 14] on icon "close" at bounding box center [750, 13] width 8 height 8
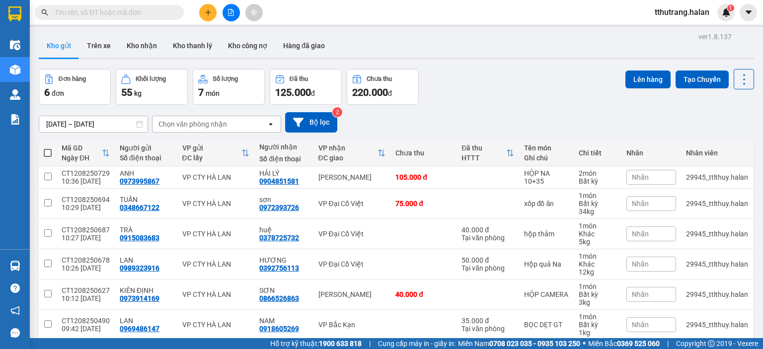
scroll to position [46, 0]
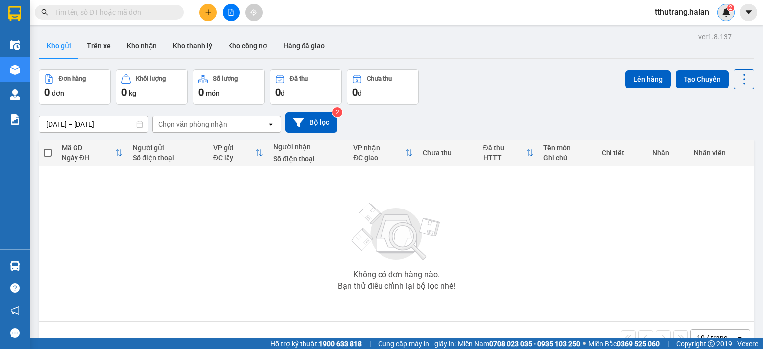
click at [724, 13] on img at bounding box center [726, 12] width 9 height 9
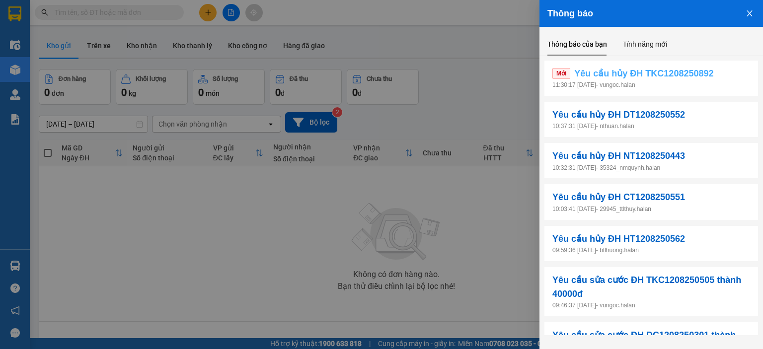
click at [722, 79] on link "Mới Yêu cầu hủy ĐH TKC1208250892" at bounding box center [652, 74] width 198 height 14
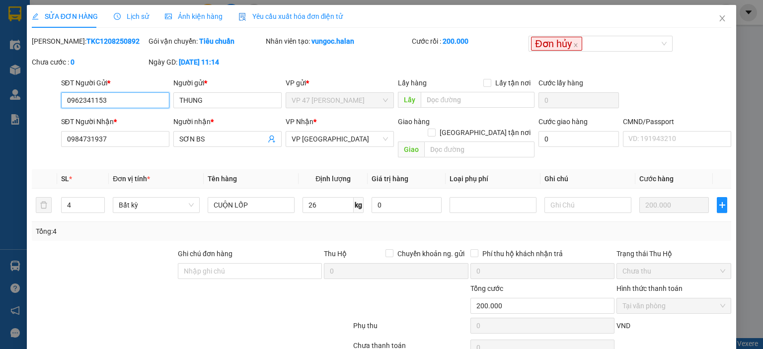
type input "0962341153"
type input "THUNG"
type input "0984731937"
type input "SƠN BS"
type input "200.000"
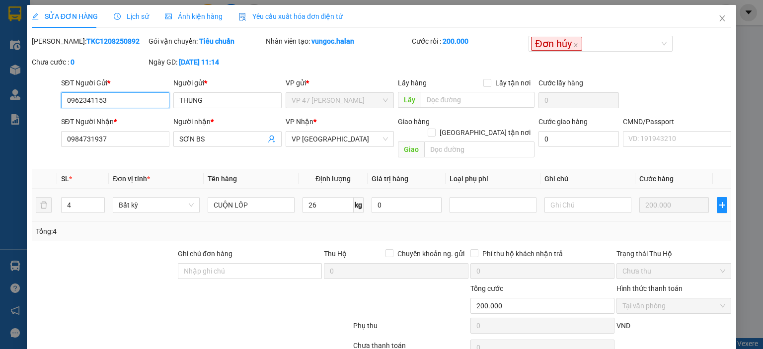
scroll to position [39, 0]
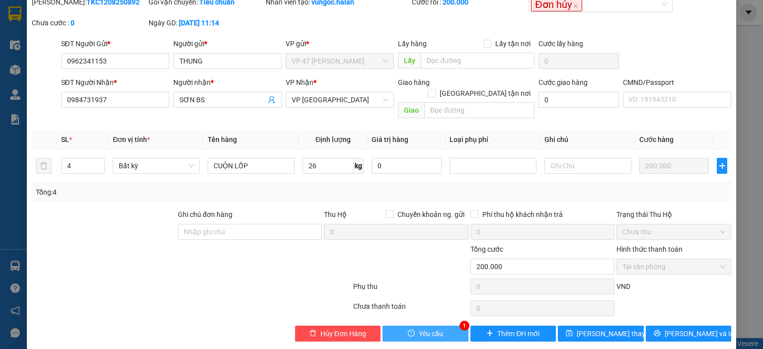
click at [408, 326] on button "Yêu cầu" at bounding box center [426, 334] width 86 height 16
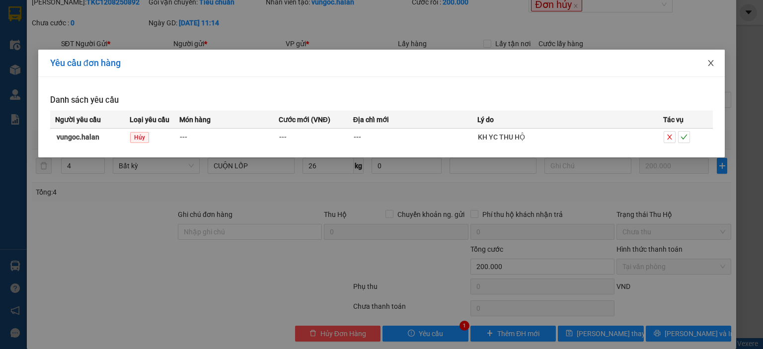
click at [711, 66] on icon "close" at bounding box center [711, 63] width 8 height 8
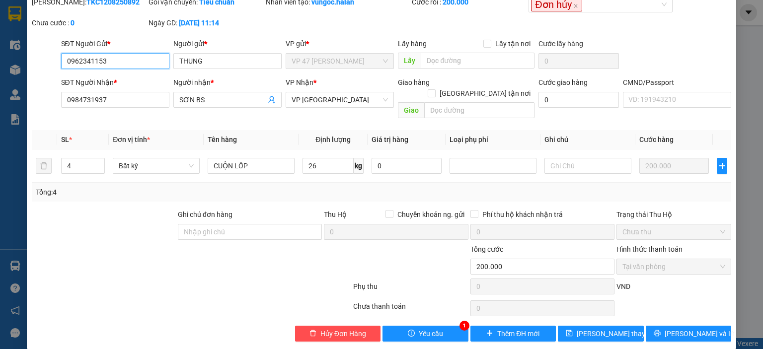
drag, startPoint x: 135, startPoint y: 64, endPoint x: 61, endPoint y: 62, distance: 74.1
click at [61, 62] on input "0962341153" at bounding box center [115, 61] width 108 height 16
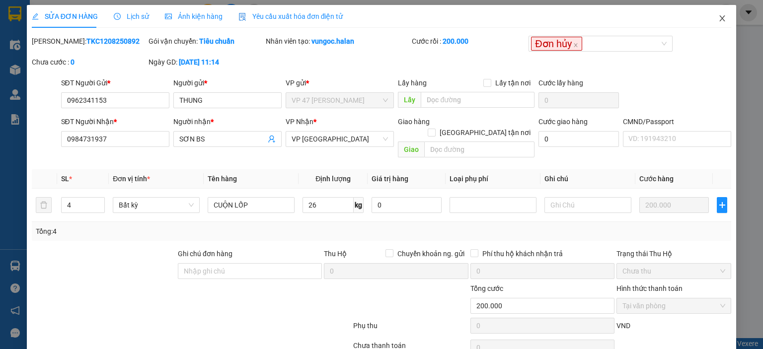
click at [719, 17] on icon "close" at bounding box center [723, 18] width 8 height 8
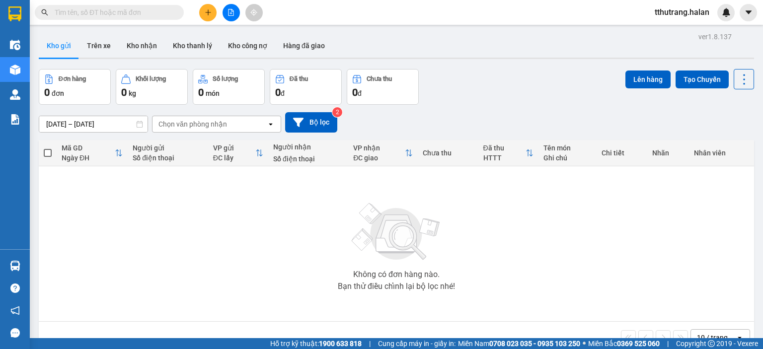
click at [131, 18] on span at bounding box center [109, 12] width 149 height 15
click at [131, 13] on input "text" at bounding box center [113, 12] width 117 height 11
paste input "0962341153"
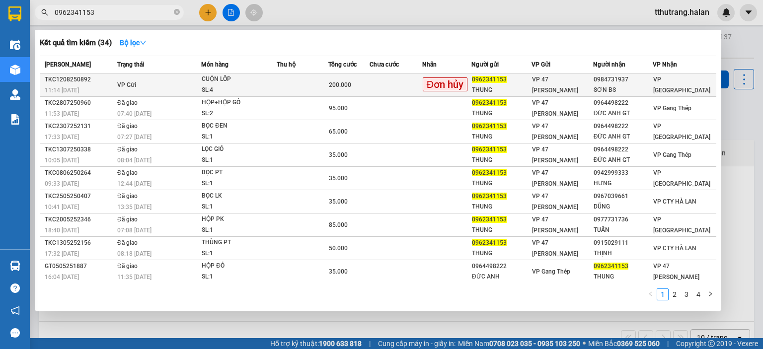
type input "0962341153"
click at [315, 79] on td at bounding box center [303, 85] width 52 height 23
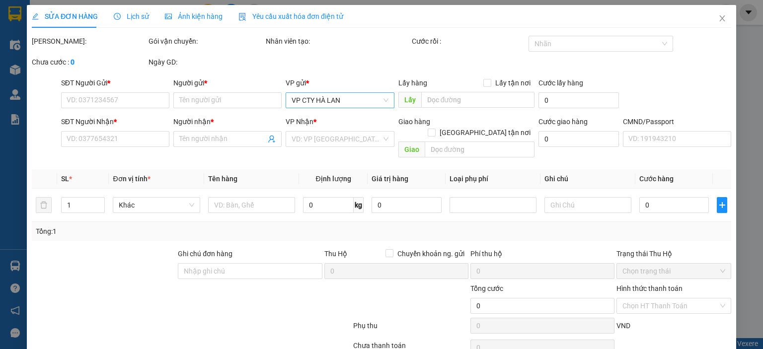
type input "0962341153"
type input "THUNG"
type input "0984731937"
type input "SƠN BS"
type input "200.000"
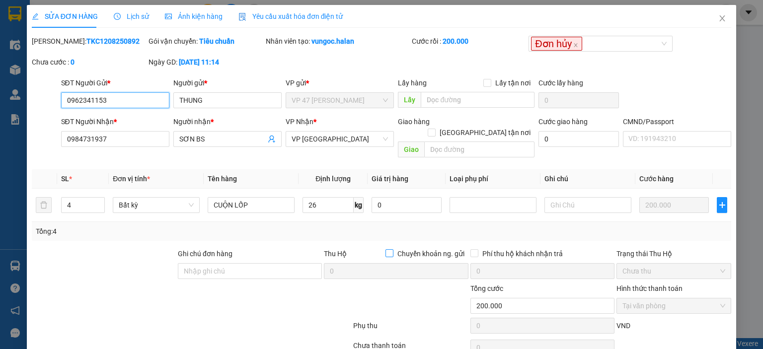
scroll to position [39, 0]
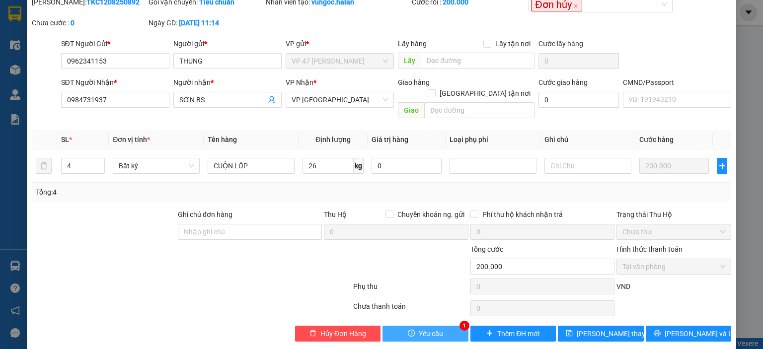
click at [430, 328] on span "Yêu cầu" at bounding box center [431, 333] width 24 height 11
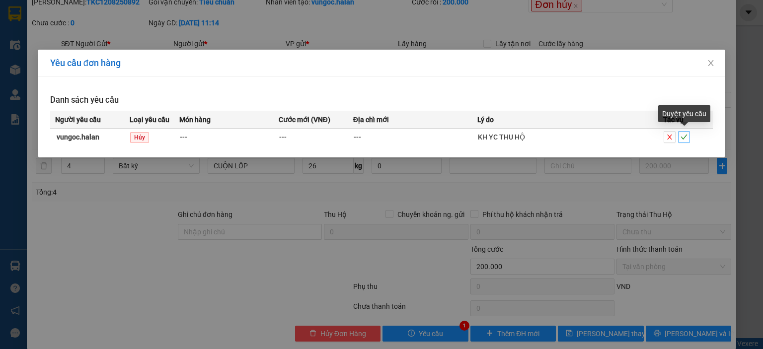
click at [687, 140] on icon "check" at bounding box center [684, 137] width 7 height 7
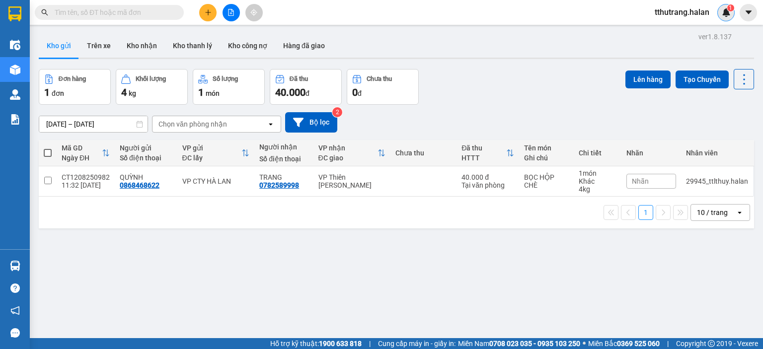
click at [726, 13] on img at bounding box center [726, 12] width 9 height 9
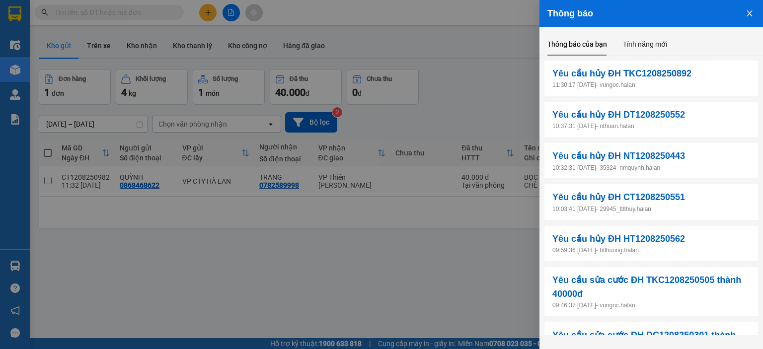
click at [753, 13] on icon "close" at bounding box center [750, 13] width 8 height 8
